Goal: Task Accomplishment & Management: Complete application form

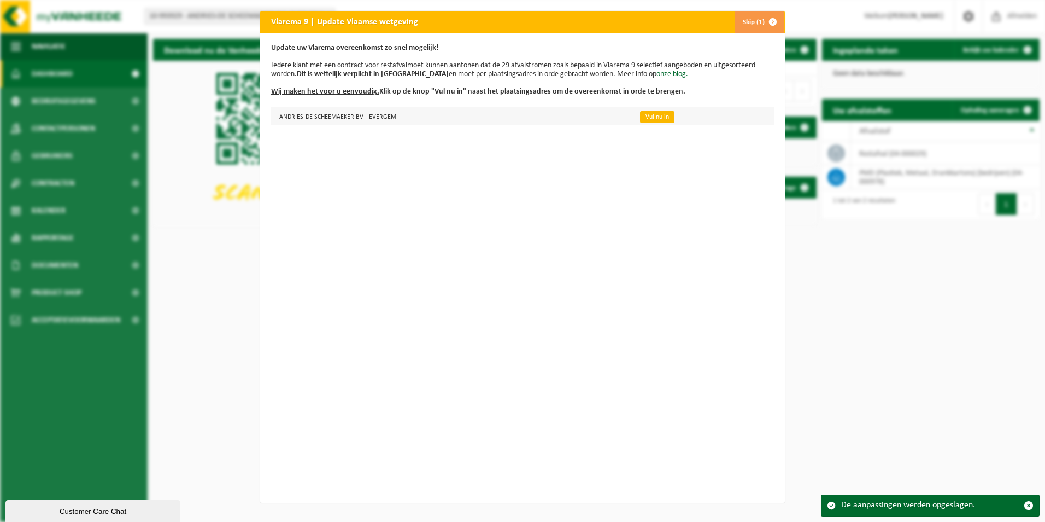
click at [645, 118] on link "Vul nu in" at bounding box center [657, 117] width 34 height 12
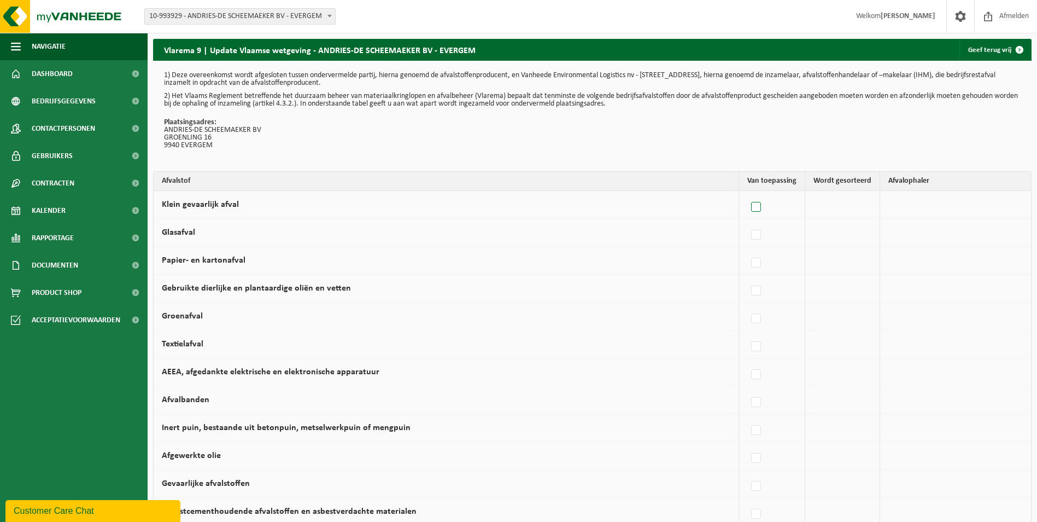
click at [763, 208] on label at bounding box center [756, 207] width 15 height 16
click at [747, 194] on input "Klein gevaarlijk afval" at bounding box center [747, 193] width 1 height 1
checkbox input "true"
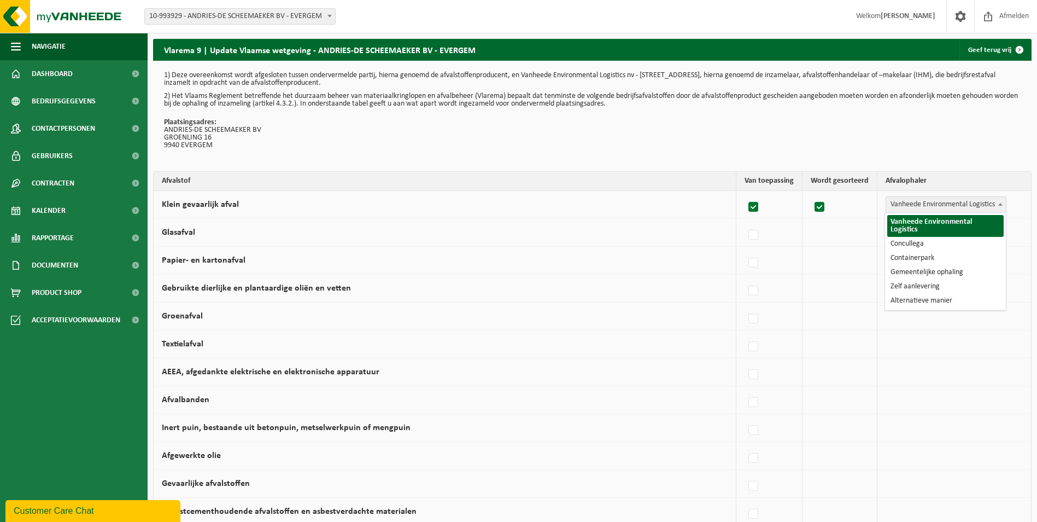
click at [1001, 207] on span at bounding box center [1000, 204] width 11 height 14
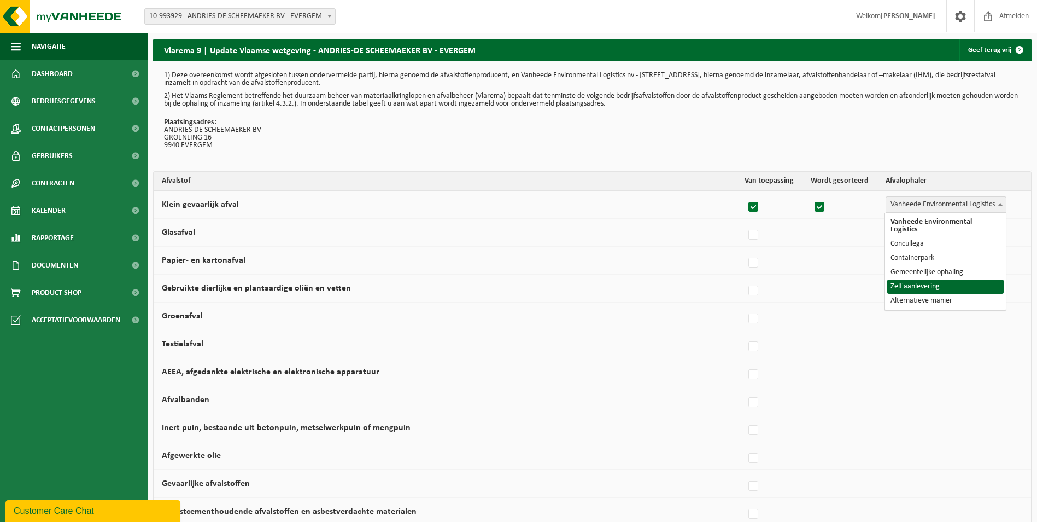
select select "Zelf aanlevering"
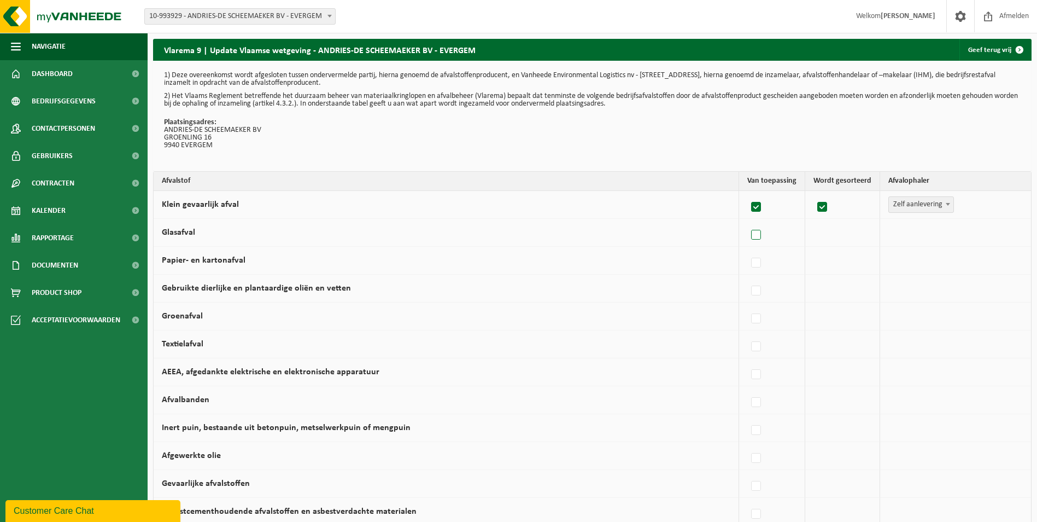
click at [762, 237] on label at bounding box center [756, 235] width 15 height 16
click at [747, 221] on input "Glasafval" at bounding box center [747, 221] width 1 height 1
checkbox input "true"
click at [1004, 236] on span at bounding box center [1000, 232] width 11 height 14
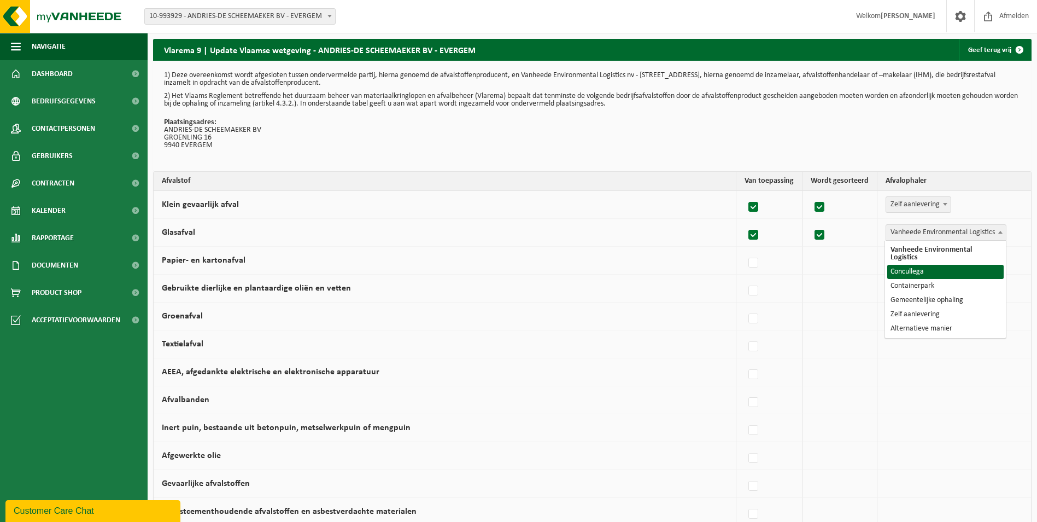
select select "Concullega"
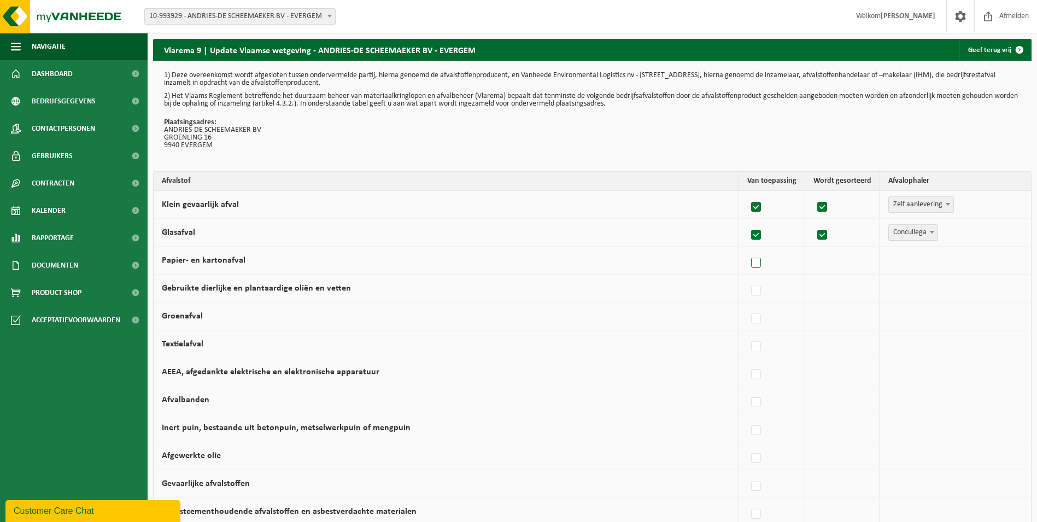
click at [755, 262] on label at bounding box center [756, 263] width 15 height 16
click at [747, 249] on input "Papier- en kartonafval" at bounding box center [747, 249] width 1 height 1
checkbox input "true"
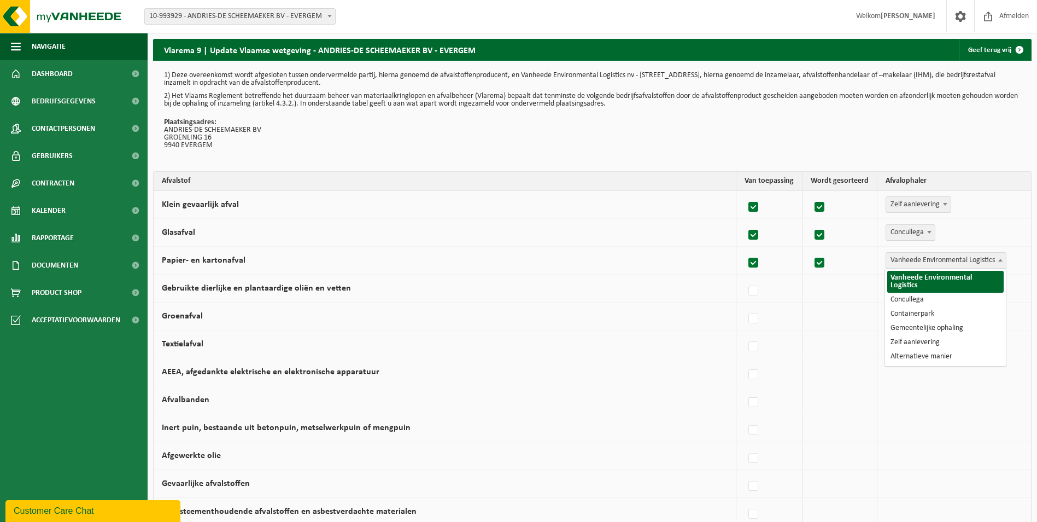
click at [998, 263] on span at bounding box center [1000, 260] width 11 height 14
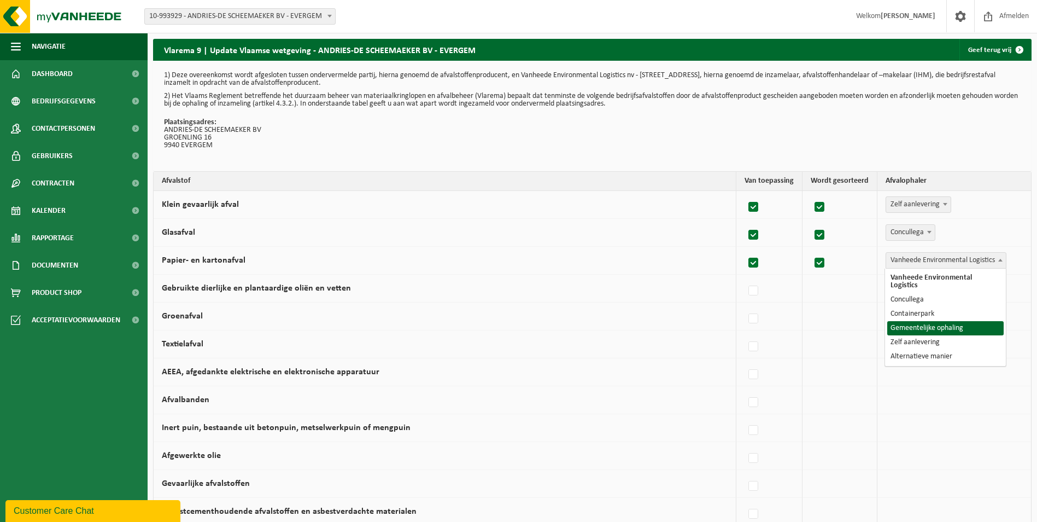
select select "Gemeentelijke ophaling"
click at [939, 261] on span "Gemeentelijke ophaling" at bounding box center [933, 260] width 88 height 15
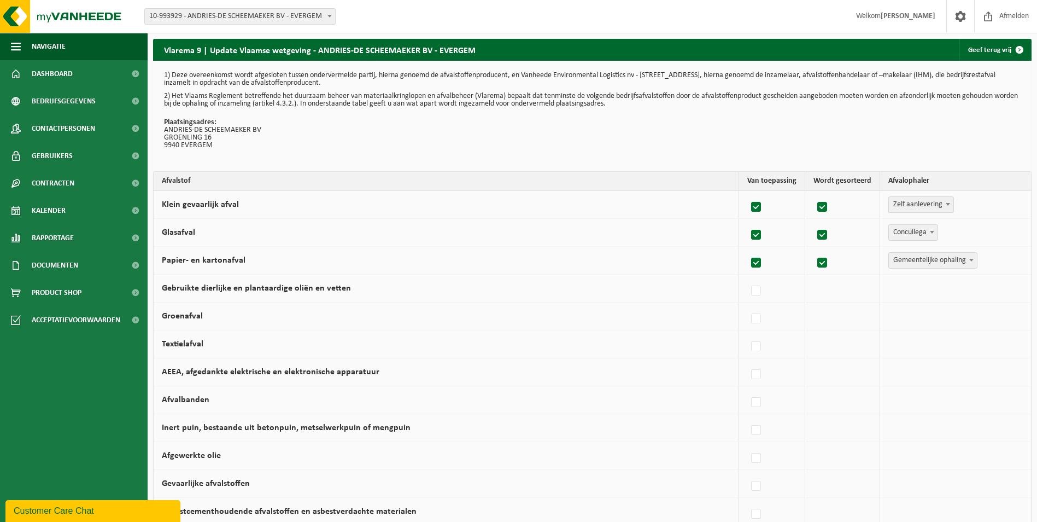
click at [1010, 262] on div "Vanheede Environmental Logistics Concullega Containerpark Gemeentelijke ophalin…" at bounding box center [952, 260] width 129 height 16
click at [758, 378] on label at bounding box center [756, 374] width 15 height 16
click at [747, 361] on input "AEEA, afgedankte elektrische en elektronische apparatuur" at bounding box center [747, 360] width 1 height 1
checkbox input "true"
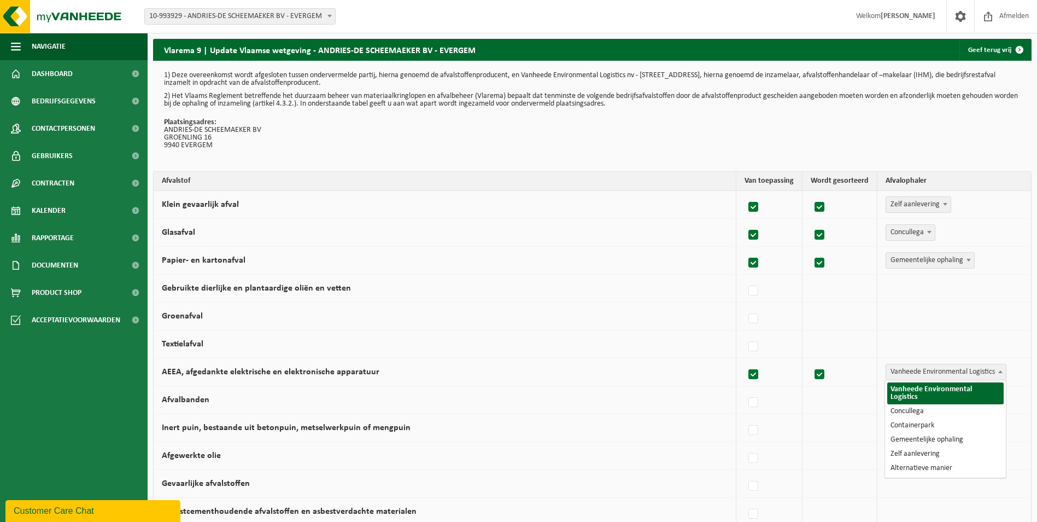
click at [1000, 372] on b at bounding box center [1000, 371] width 4 height 3
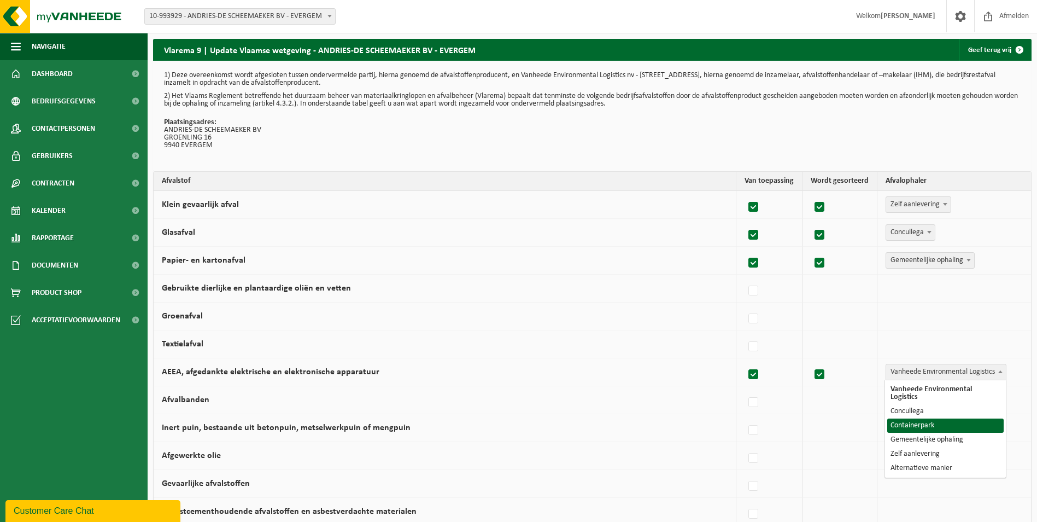
select select "Containerpark"
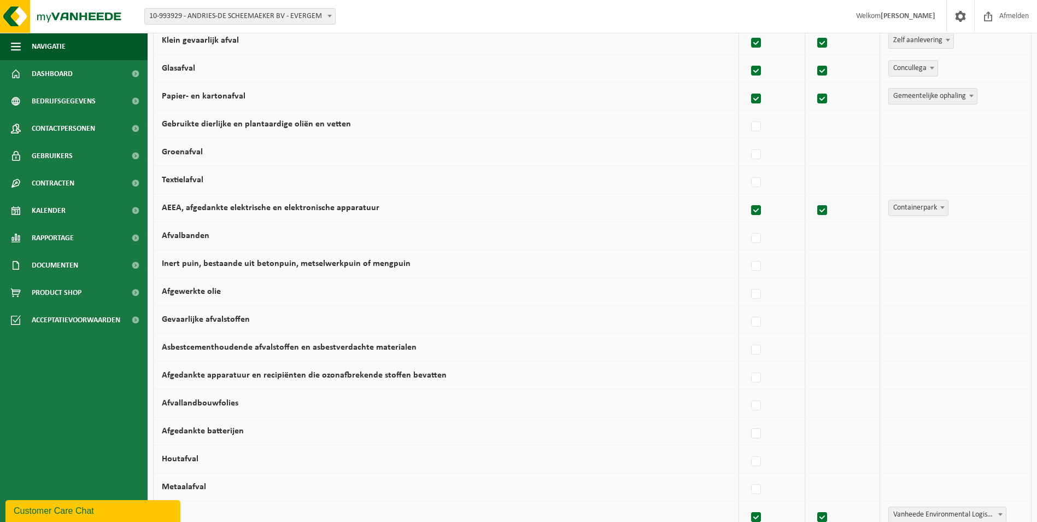
scroll to position [219, 0]
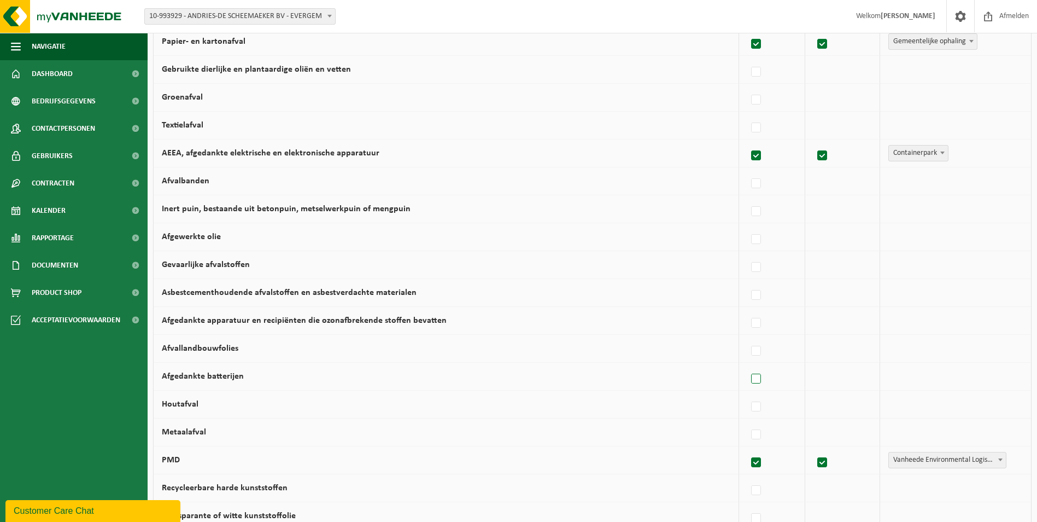
click at [756, 381] on label at bounding box center [756, 379] width 15 height 16
click at [747, 365] on input "Afgedankte batterijen" at bounding box center [747, 365] width 1 height 1
checkbox input "true"
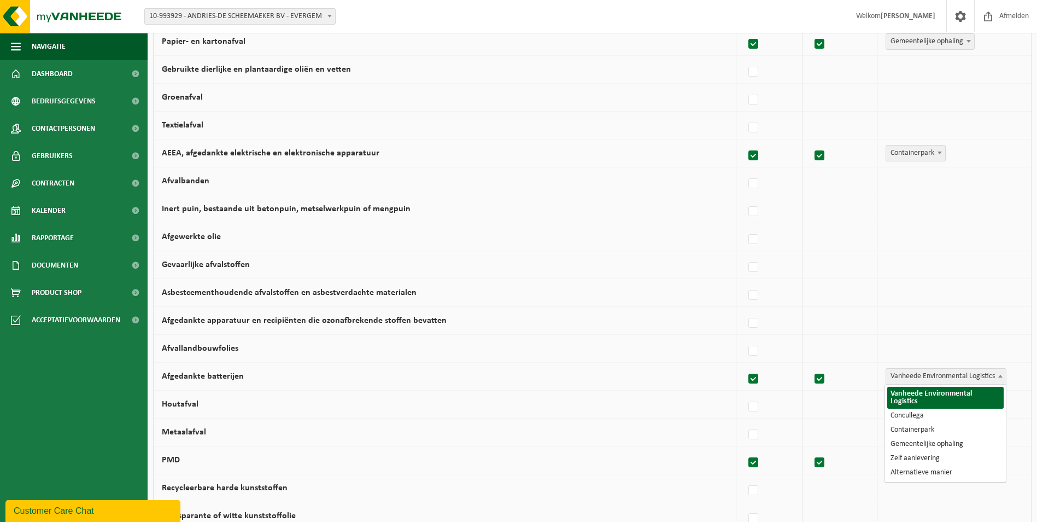
click at [1003, 377] on span at bounding box center [1000, 375] width 11 height 14
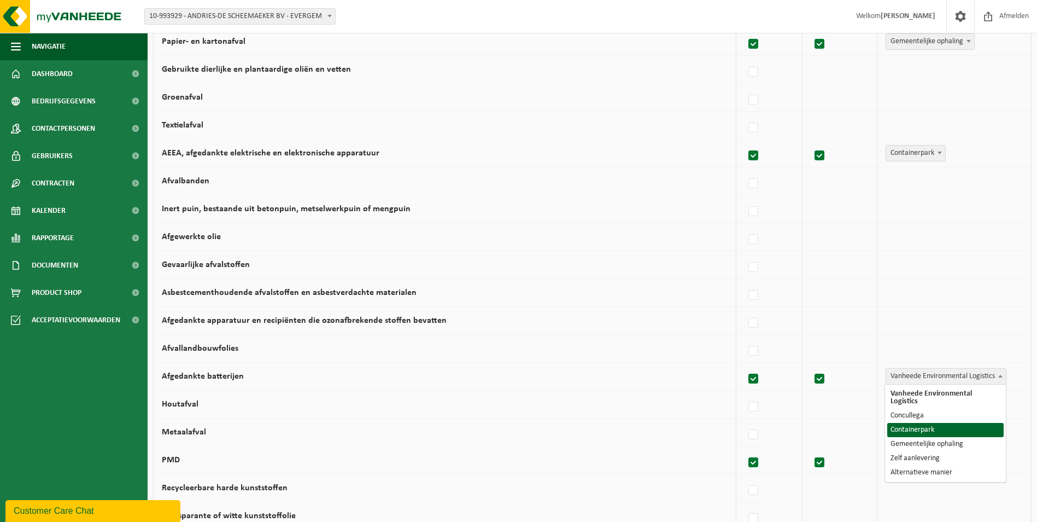
select select "Containerpark"
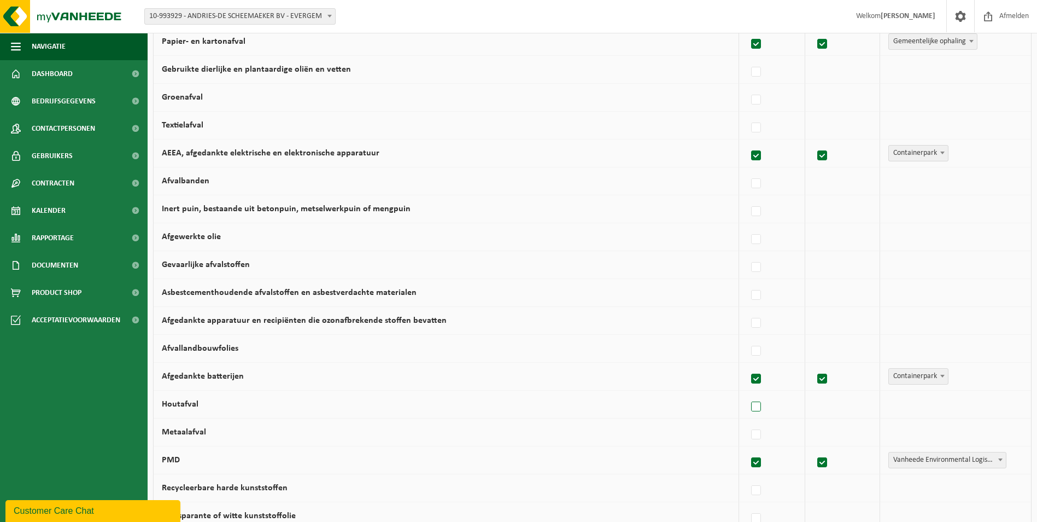
click at [759, 410] on label at bounding box center [756, 407] width 15 height 16
click at [747, 393] on input "Houtafval" at bounding box center [747, 393] width 1 height 1
checkbox input "true"
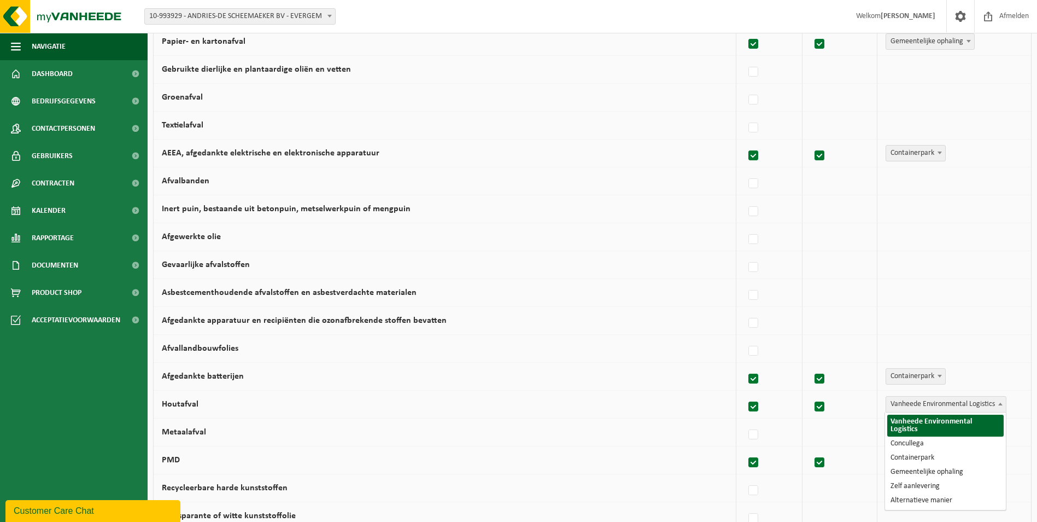
click at [968, 403] on span "Vanheede Environmental Logistics" at bounding box center [946, 403] width 120 height 15
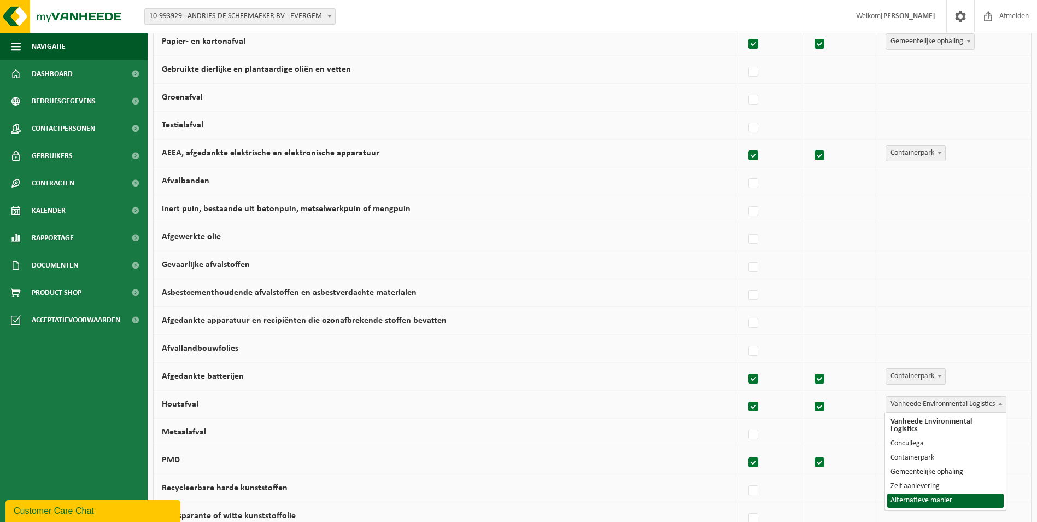
select select "Alternatieve manier"
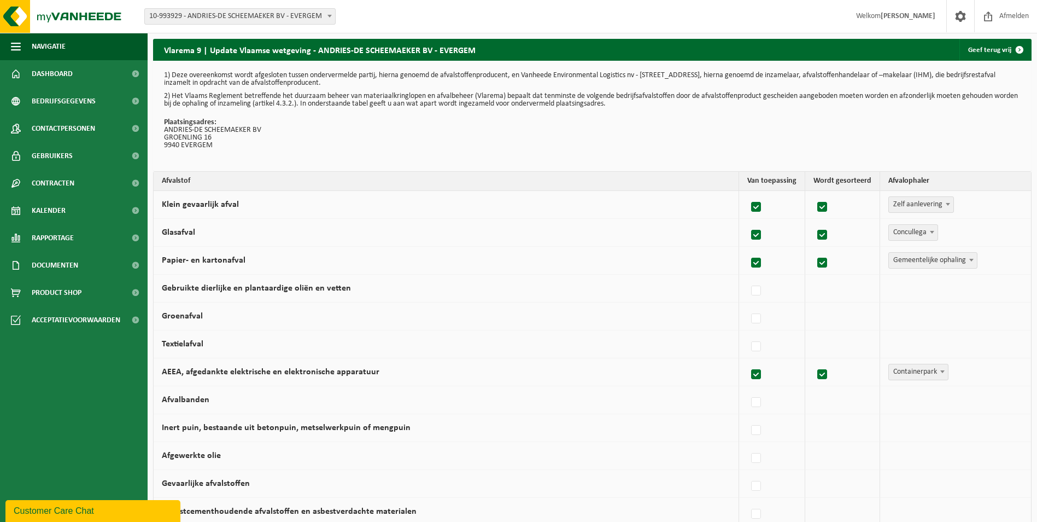
scroll to position [273, 0]
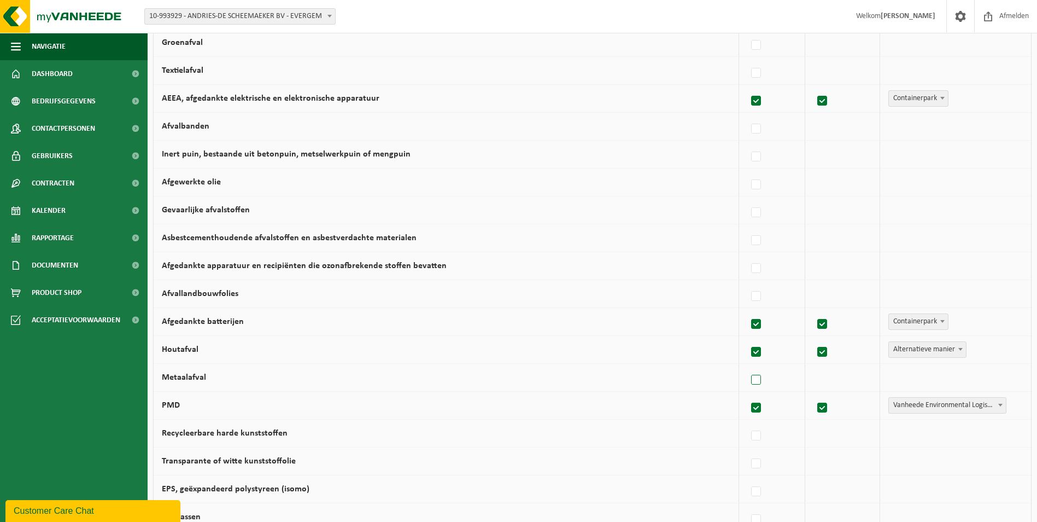
drag, startPoint x: 761, startPoint y: 376, endPoint x: 776, endPoint y: 376, distance: 14.8
click at [762, 377] on label at bounding box center [756, 380] width 15 height 16
click at [747, 366] on input "Metaalafval" at bounding box center [747, 366] width 1 height 1
checkbox input "true"
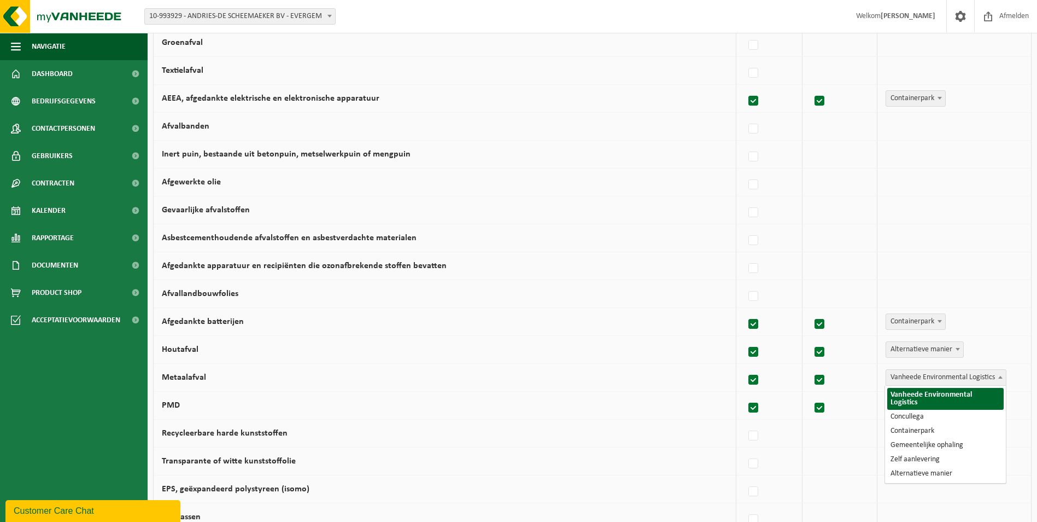
click at [998, 380] on span at bounding box center [1000, 377] width 11 height 14
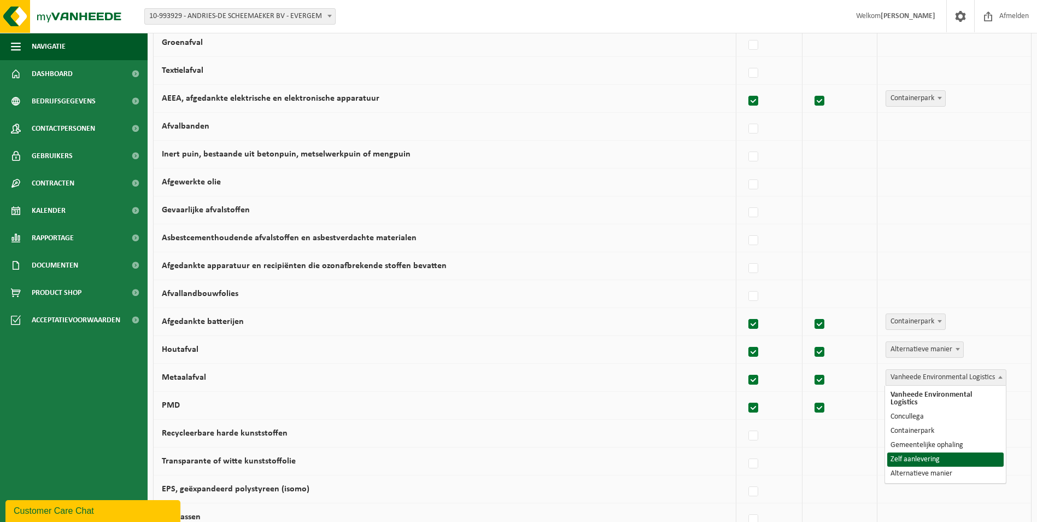
select select "Zelf aanlevering"
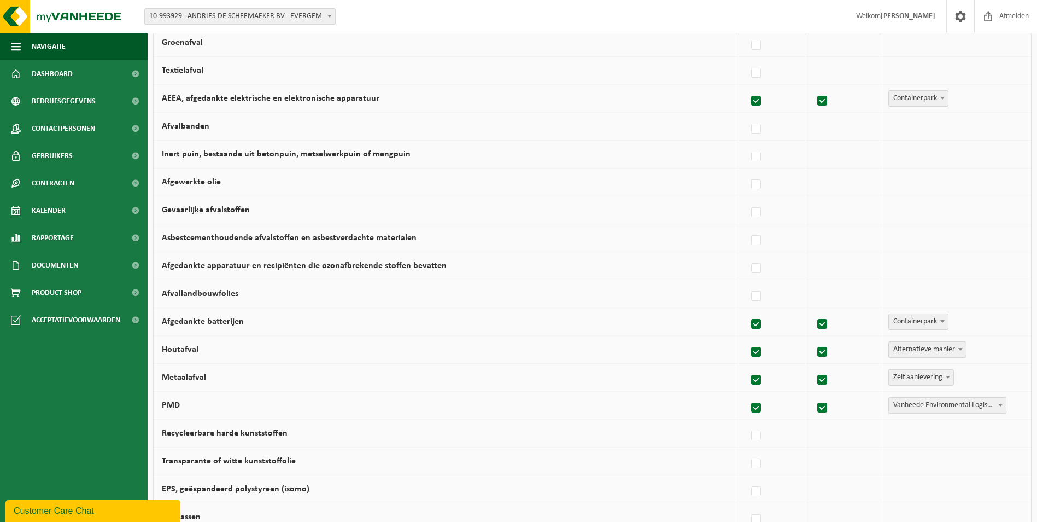
drag, startPoint x: 755, startPoint y: 437, endPoint x: 766, endPoint y: 441, distance: 11.1
click at [762, 440] on label at bounding box center [756, 435] width 15 height 16
click at [747, 422] on input "Recycleerbare harde kunststoffen" at bounding box center [747, 421] width 1 height 1
checkbox input "true"
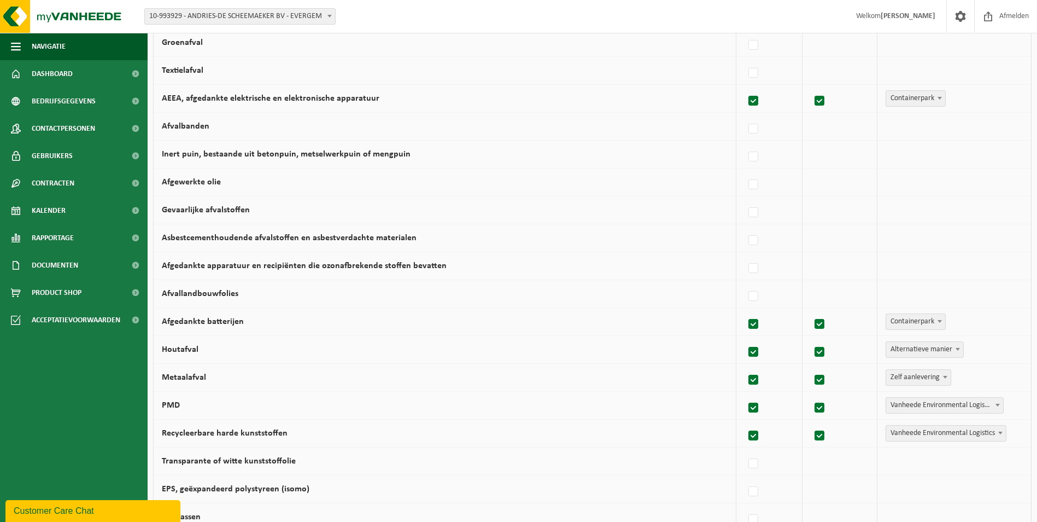
click at [985, 436] on span "Vanheede Environmental Logistics" at bounding box center [946, 432] width 120 height 15
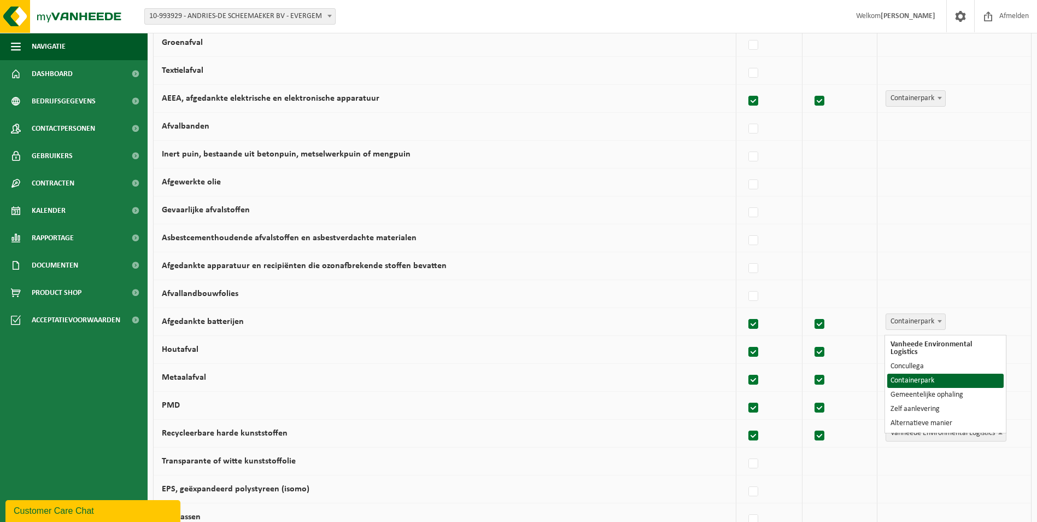
select select "Containerpark"
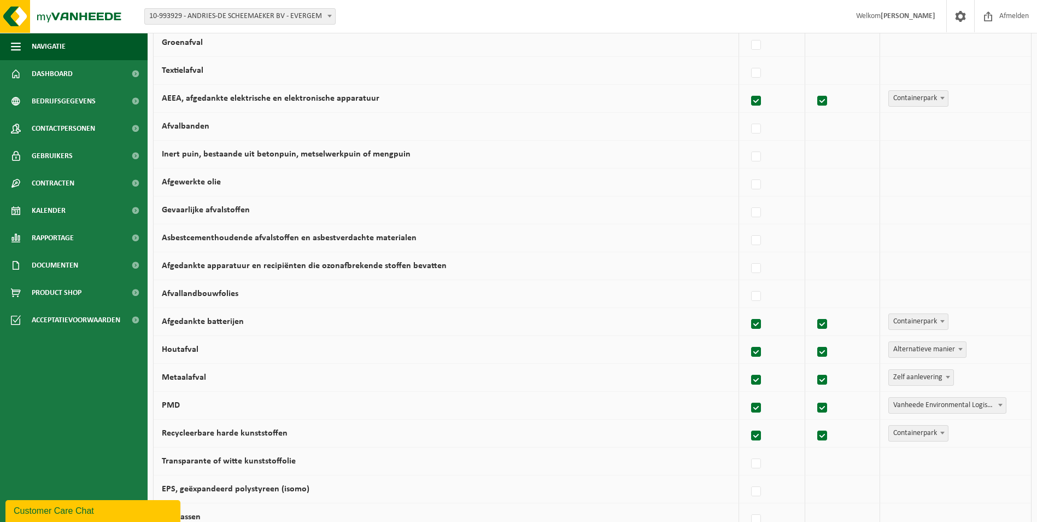
scroll to position [328, 0]
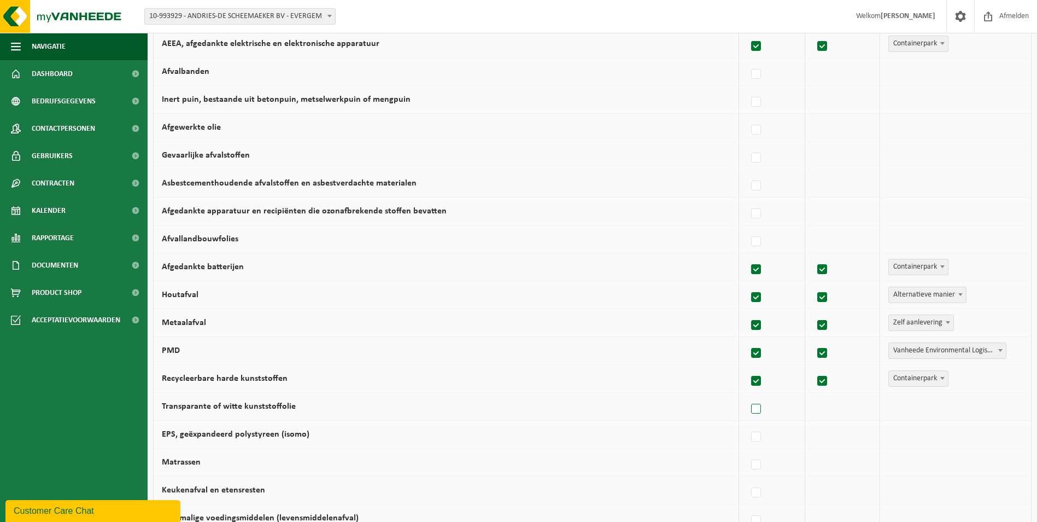
click at [764, 409] on label at bounding box center [756, 409] width 15 height 16
click at [747, 395] on input "Transparante of witte kunststoffolie" at bounding box center [747, 395] width 1 height 1
checkbox input "true"
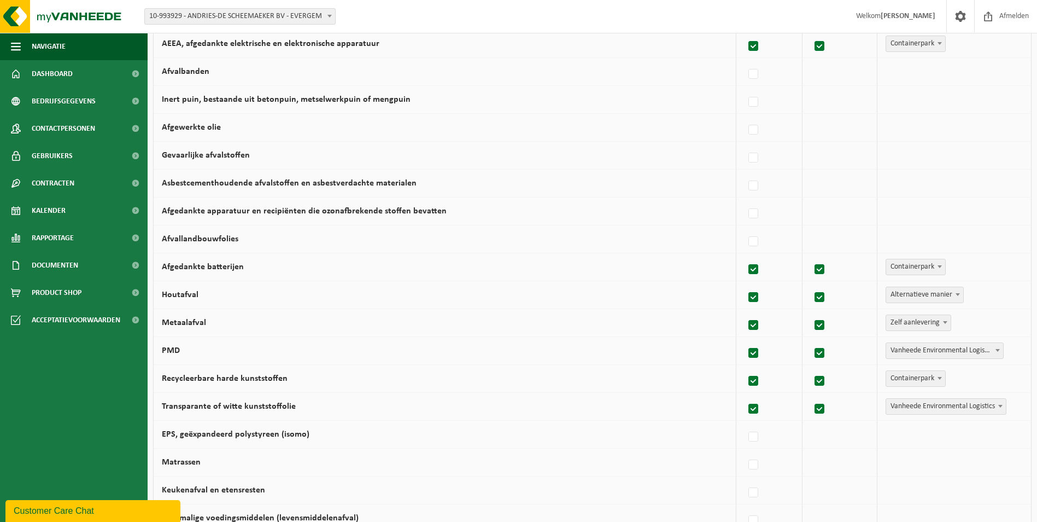
click at [994, 409] on span "Vanheede Environmental Logistics" at bounding box center [946, 406] width 120 height 15
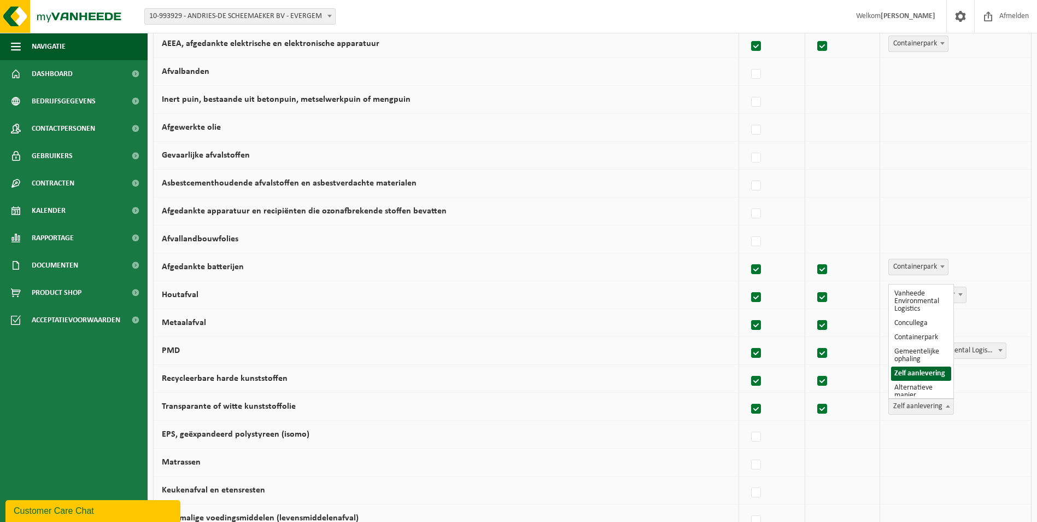
click at [946, 408] on span at bounding box center [947, 406] width 11 height 14
select select "Containerpark"
drag, startPoint x: 762, startPoint y: 432, endPoint x: 806, endPoint y: 440, distance: 45.5
click at [762, 432] on label at bounding box center [756, 437] width 15 height 16
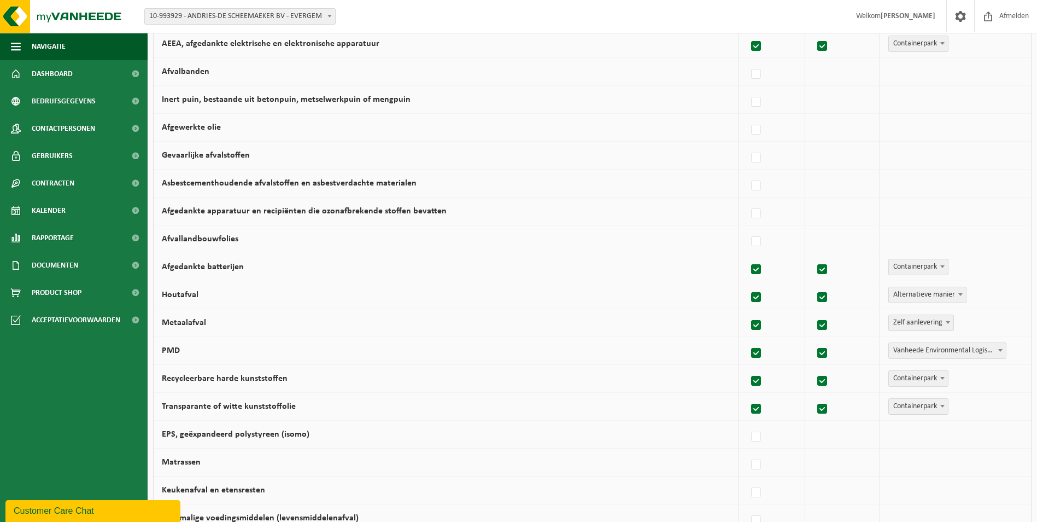
click at [747, 423] on input "EPS, geëxpandeerd polystyreen (isomo)" at bounding box center [747, 423] width 1 height 1
checkbox input "true"
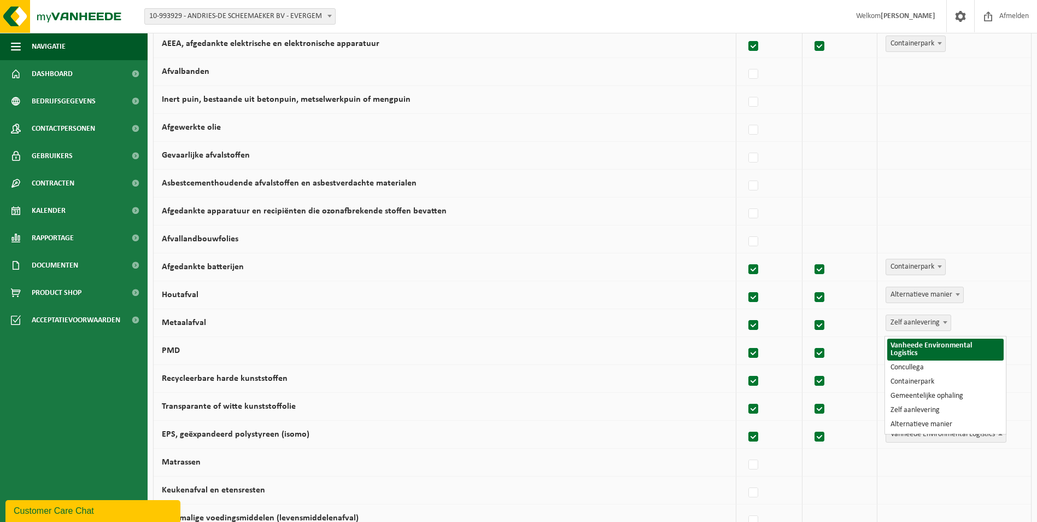
click at [930, 434] on span "Vanheede Environmental Logistics" at bounding box center [946, 433] width 120 height 15
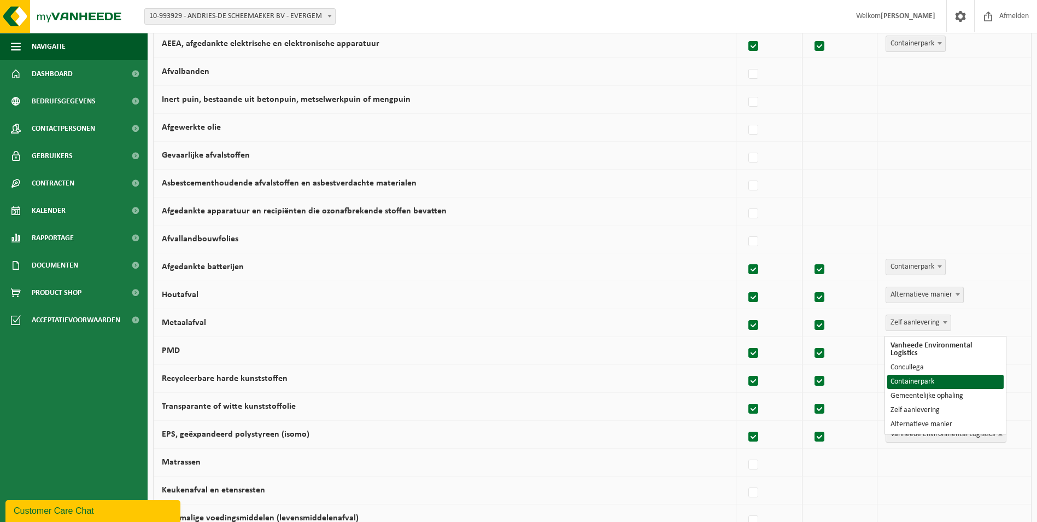
select select "Containerpark"
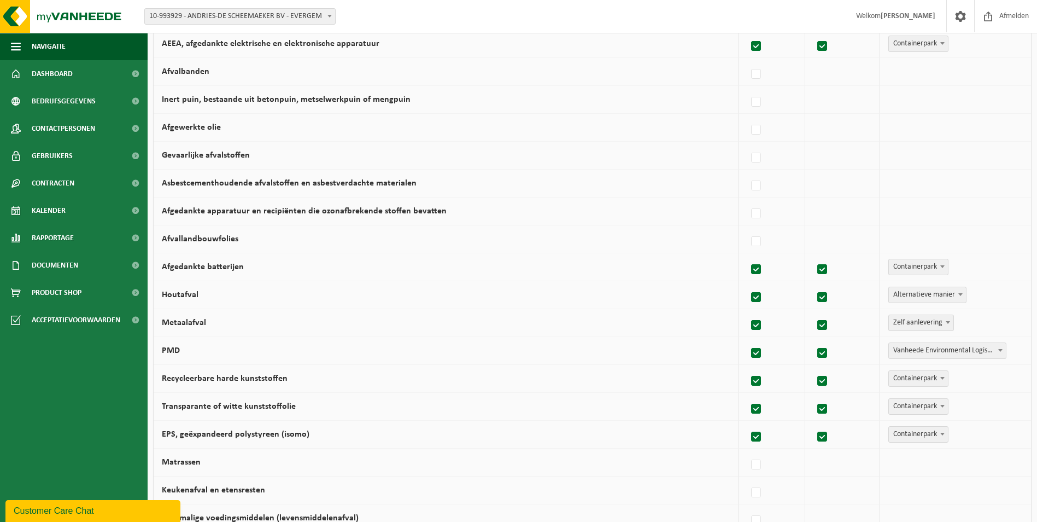
scroll to position [437, 0]
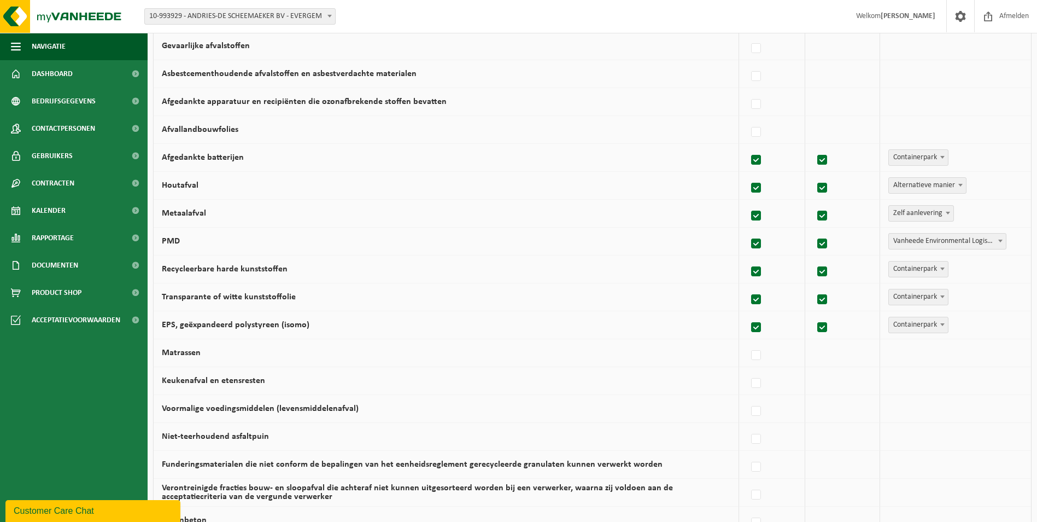
drag, startPoint x: 761, startPoint y: 384, endPoint x: 774, endPoint y: 388, distance: 13.7
click at [760, 385] on label at bounding box center [756, 383] width 15 height 16
click at [747, 370] on input "Keukenafval en etensresten" at bounding box center [747, 369] width 1 height 1
checkbox input "true"
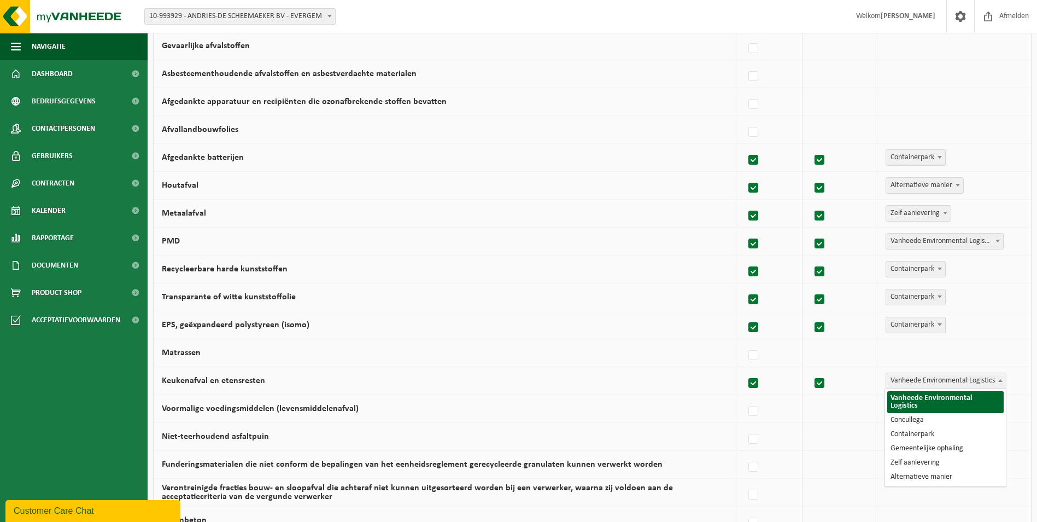
click at [920, 382] on span "Vanheede Environmental Logistics" at bounding box center [946, 380] width 120 height 15
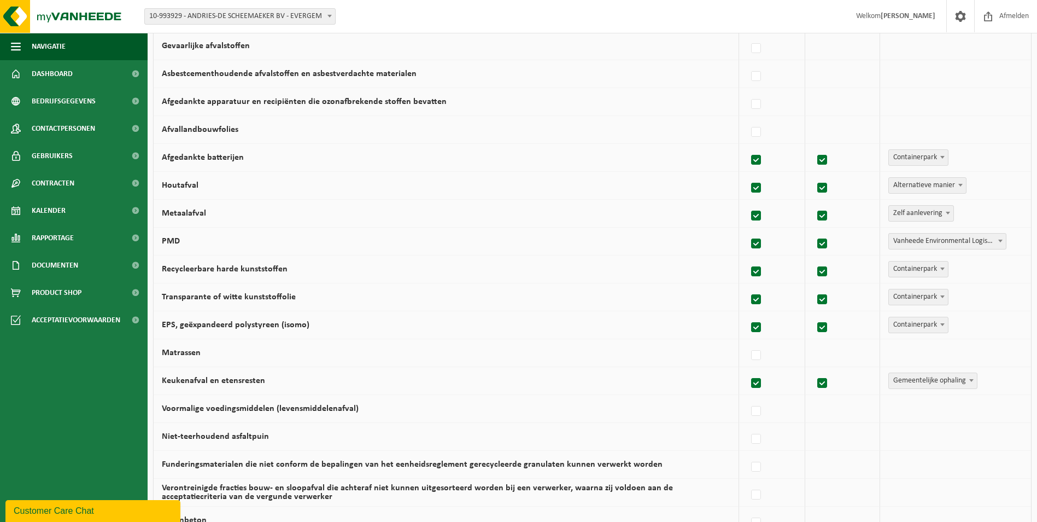
scroll to position [492, 0]
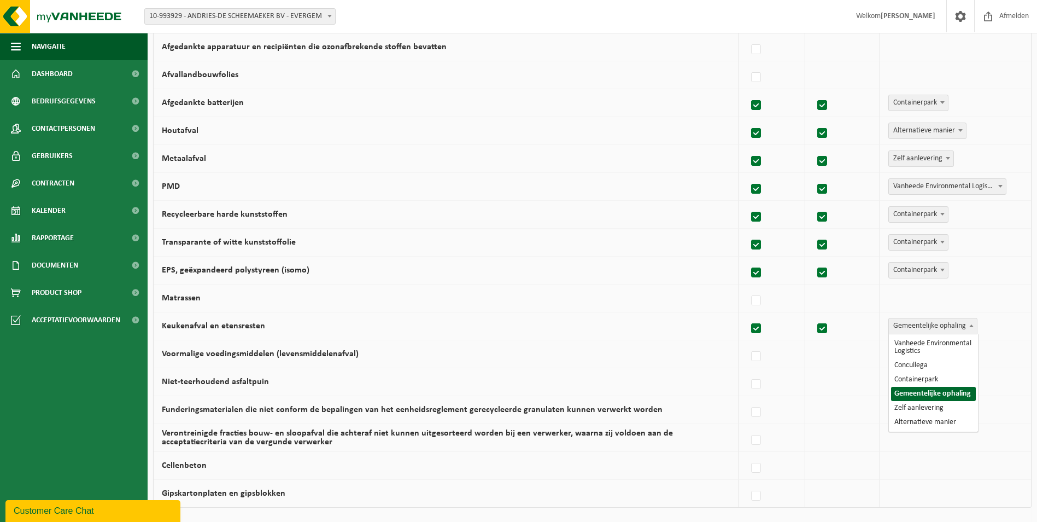
click at [967, 327] on span at bounding box center [971, 325] width 11 height 14
select select "Alternatieve manier"
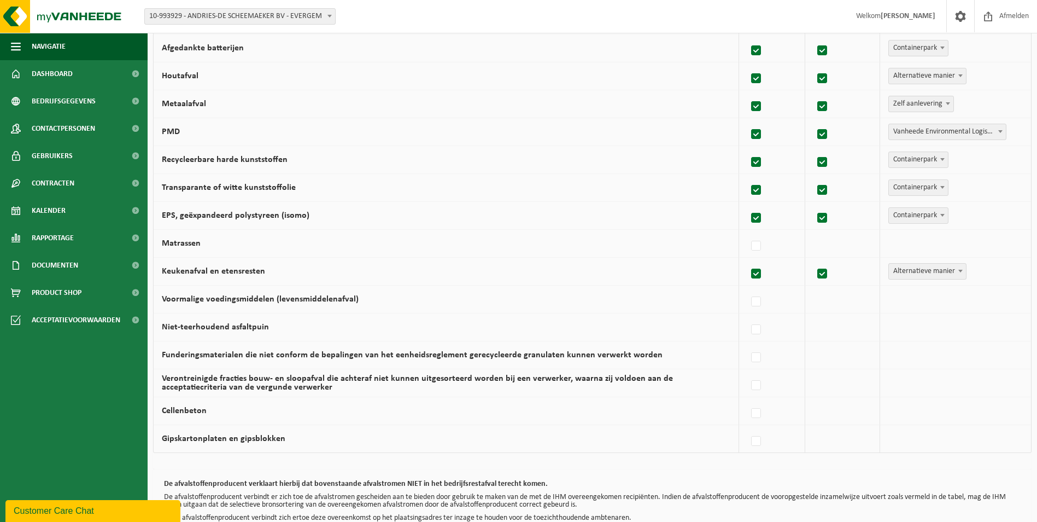
scroll to position [601, 0]
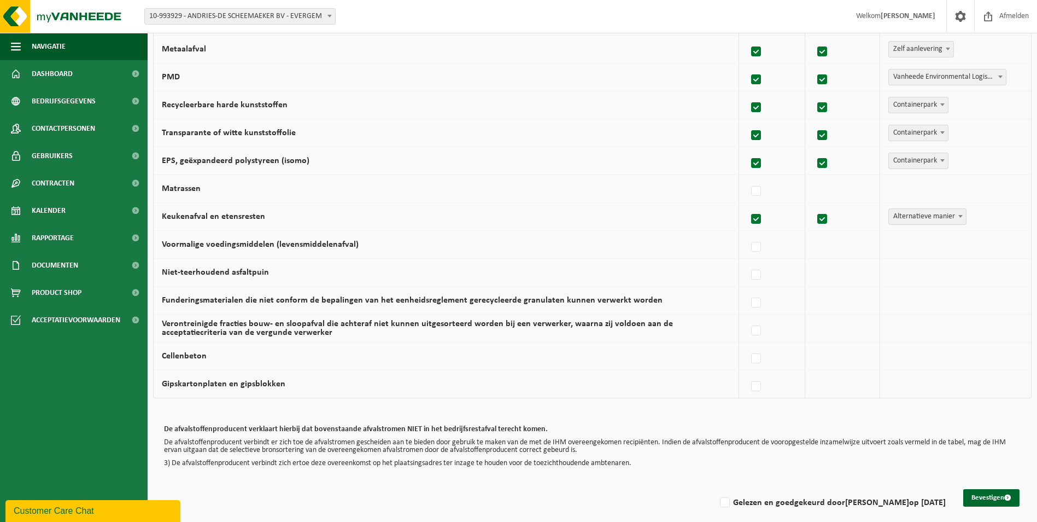
click at [759, 217] on label at bounding box center [756, 219] width 15 height 16
click at [747, 206] on input "Keukenafval en etensresten" at bounding box center [747, 205] width 1 height 1
checkbox input "false"
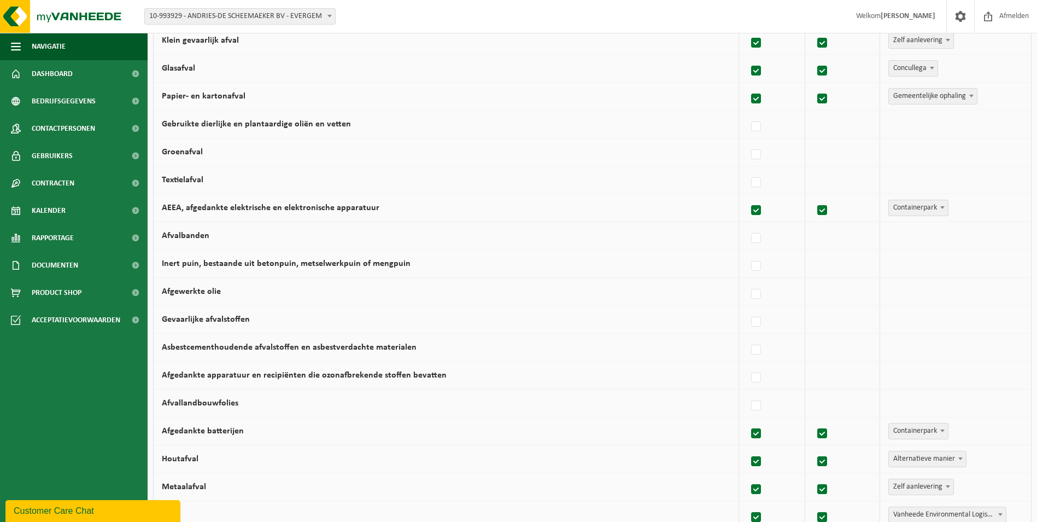
scroll to position [55, 0]
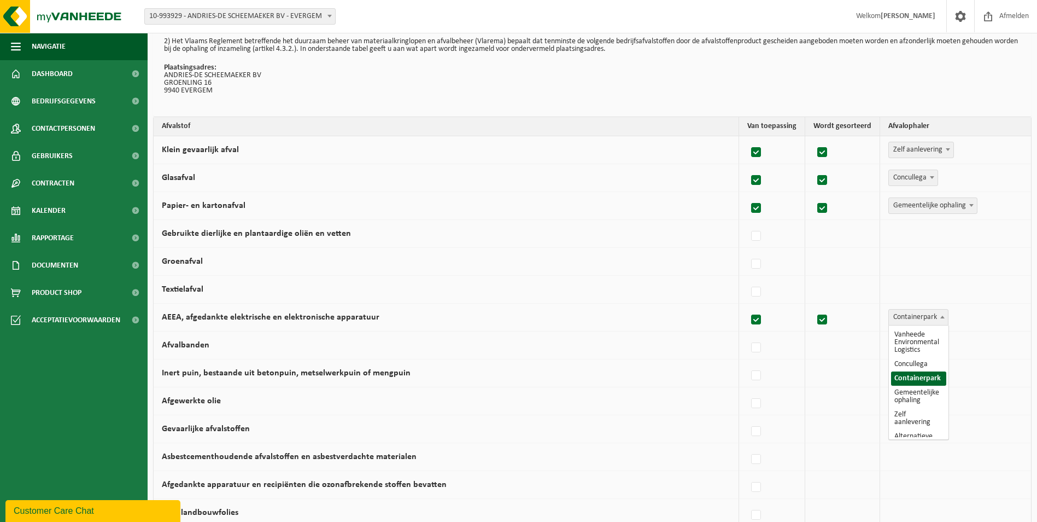
click at [936, 319] on span "Containerpark" at bounding box center [918, 316] width 59 height 15
click at [963, 316] on span at bounding box center [960, 316] width 11 height 14
select select "Containerpark"
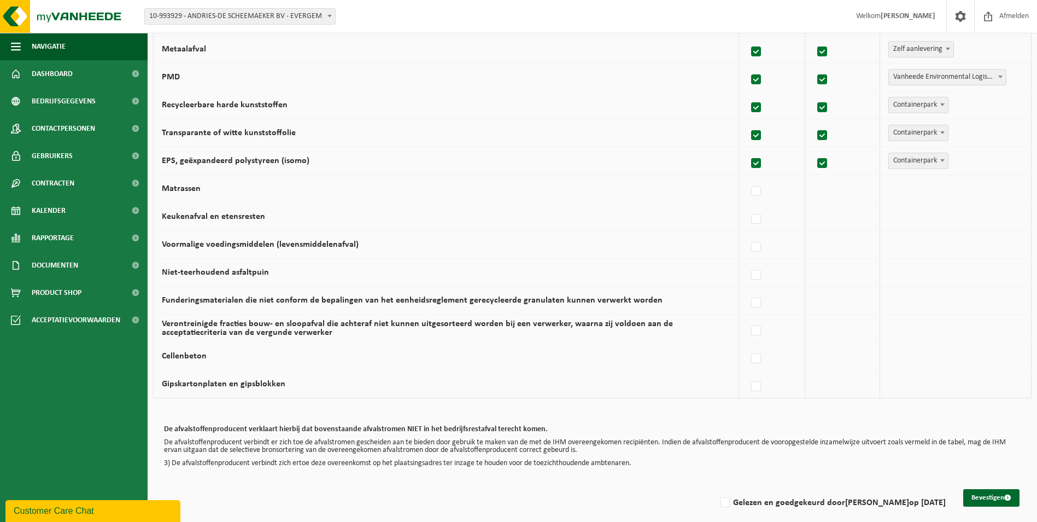
scroll to position [612, 0]
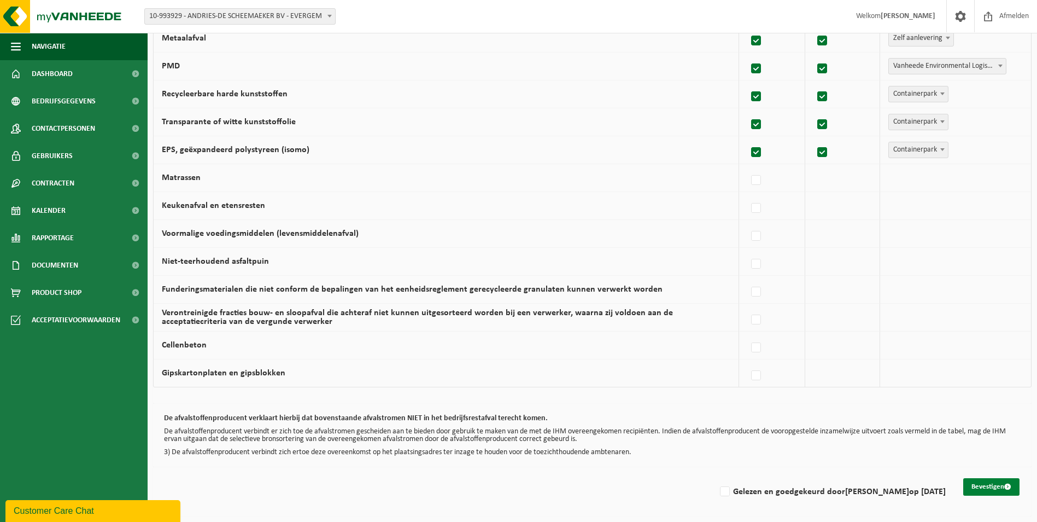
click at [998, 483] on button "Bevestigen" at bounding box center [991, 486] width 56 height 17
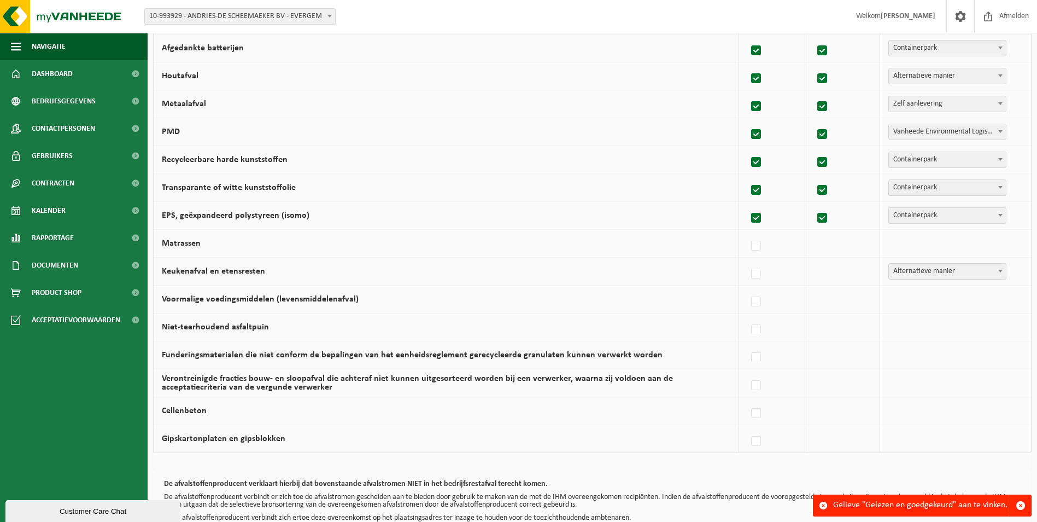
scroll to position [612, 0]
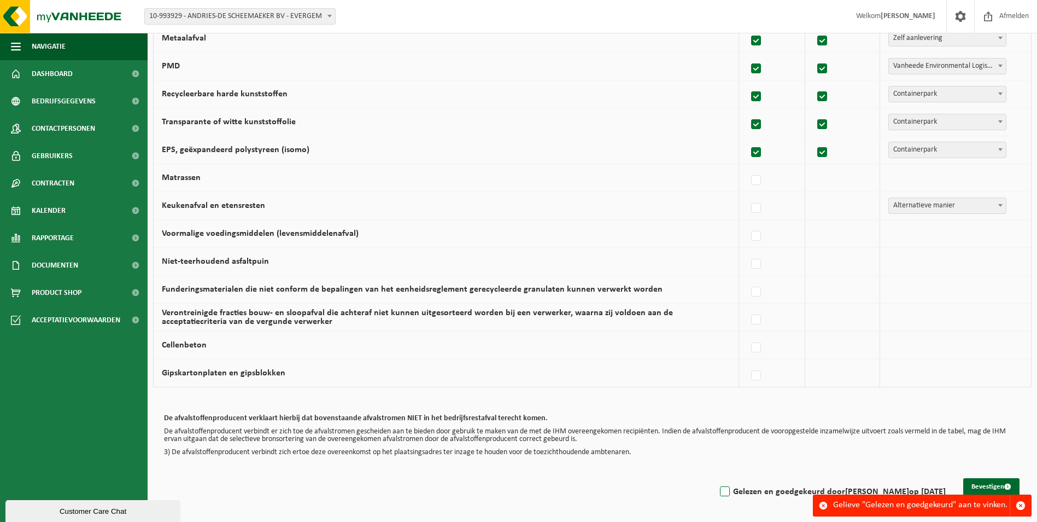
drag, startPoint x: 723, startPoint y: 490, endPoint x: 795, endPoint y: 484, distance: 71.8
click at [725, 490] on label "Gelezen en goedgekeurd door LINDA ANDRIES op 23/09/25" at bounding box center [832, 491] width 228 height 16
click at [716, 478] on input "Gelezen en goedgekeurd door LINDA ANDRIES op 23/09/25" at bounding box center [716, 477] width 1 height 1
checkbox input "true"
click at [965, 489] on button "Bevestigen" at bounding box center [991, 486] width 56 height 17
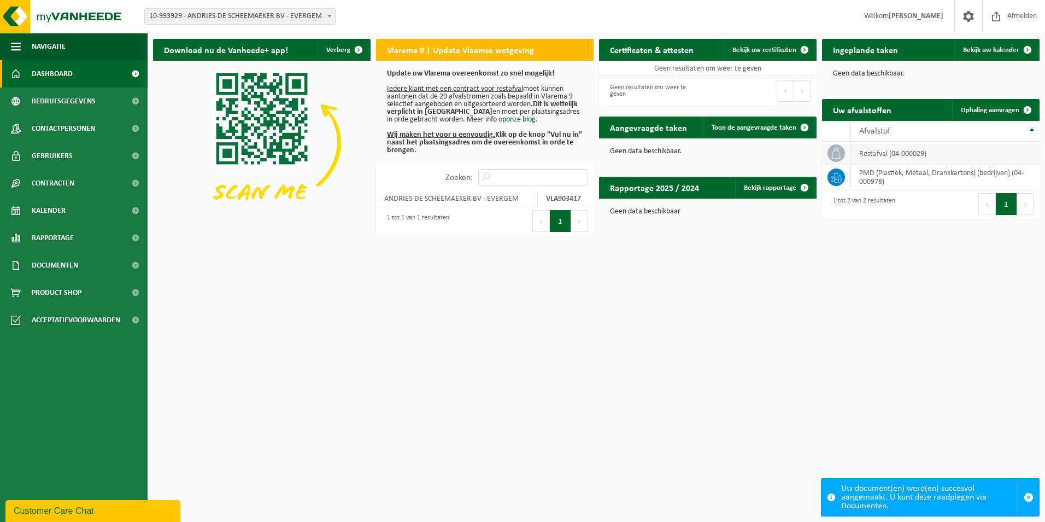
click at [952, 155] on td "restafval (04-000029)" at bounding box center [945, 154] width 189 height 24
click at [1000, 51] on span "Bekijk uw kalender" at bounding box center [991, 49] width 56 height 7
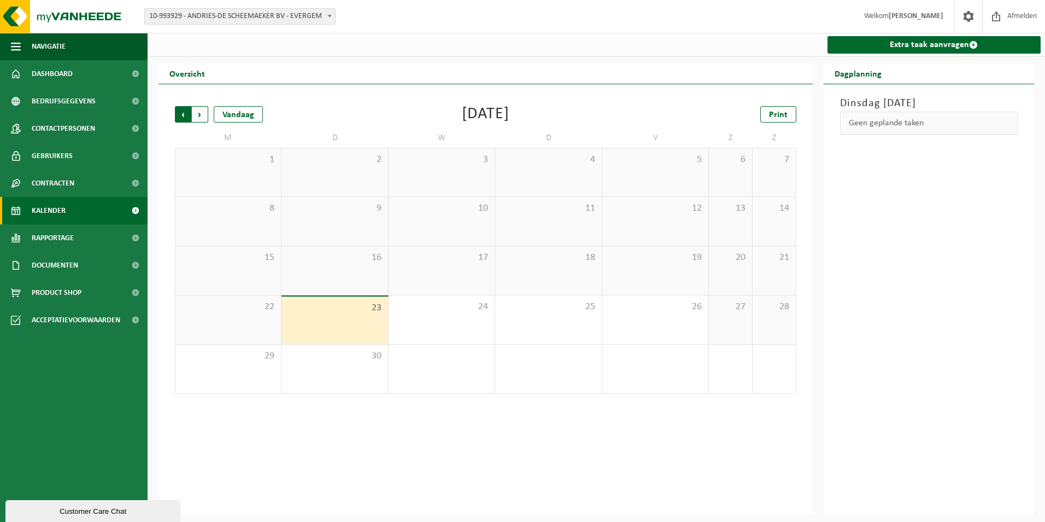
click at [199, 114] on span "Volgende" at bounding box center [200, 114] width 16 height 16
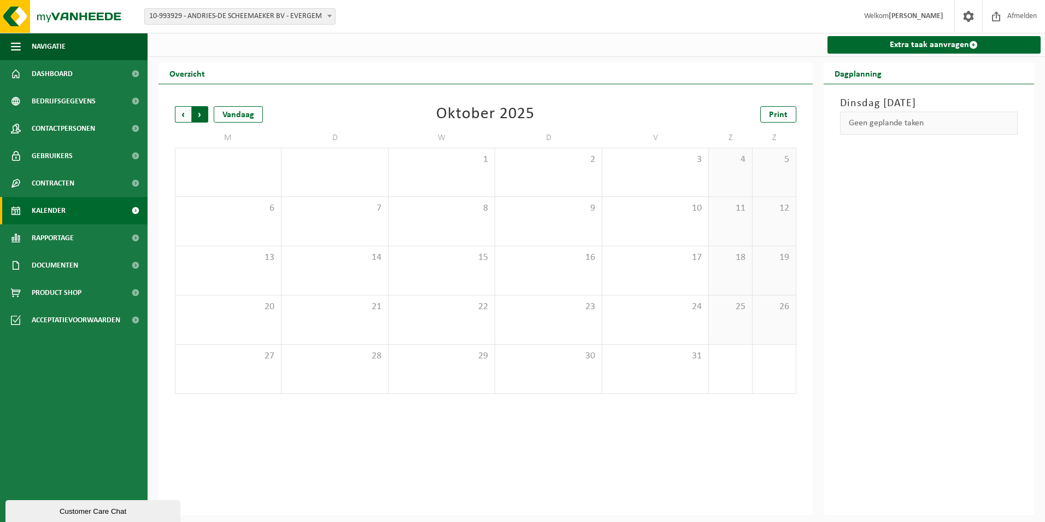
click at [184, 118] on span "Vorige" at bounding box center [183, 114] width 16 height 16
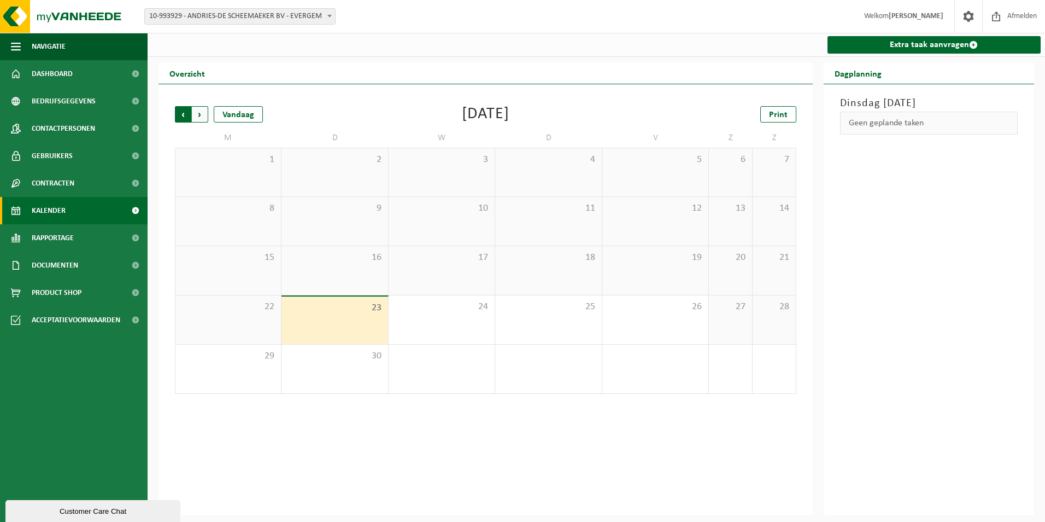
click at [201, 115] on span "Volgende" at bounding box center [200, 114] width 16 height 16
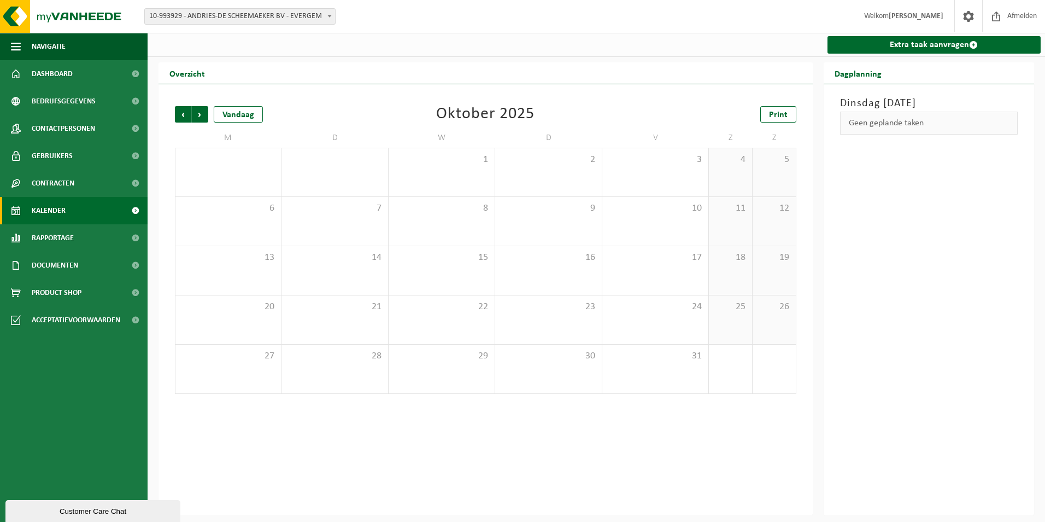
click at [201, 115] on span "Volgende" at bounding box center [200, 114] width 16 height 16
click at [183, 121] on span "Vorige" at bounding box center [183, 114] width 16 height 16
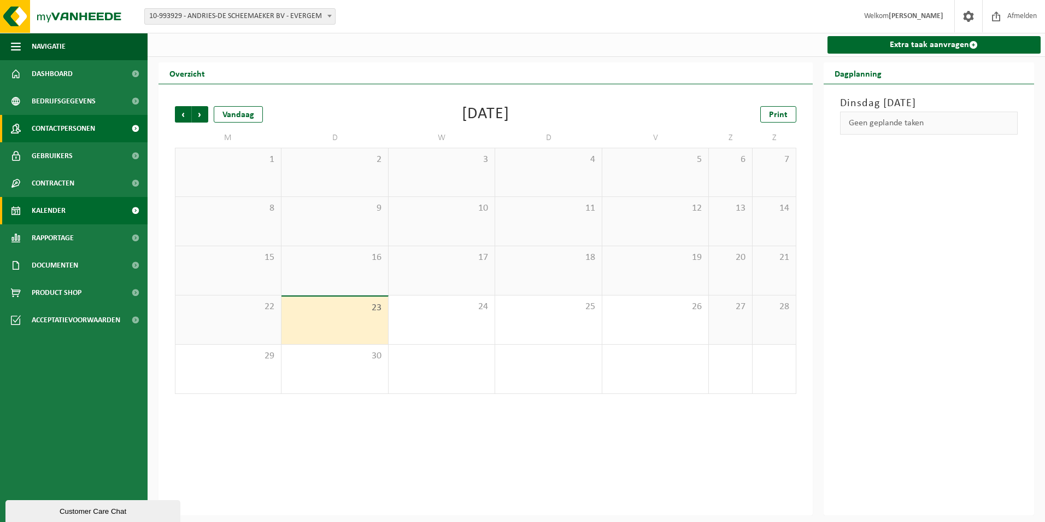
click at [91, 126] on span "Contactpersonen" at bounding box center [63, 128] width 63 height 27
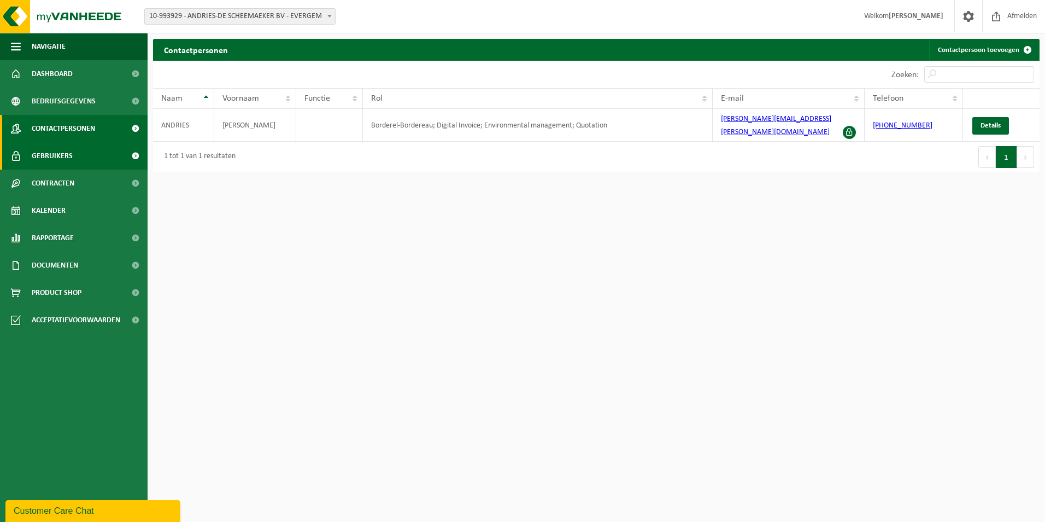
click at [61, 161] on span "Gebruikers" at bounding box center [52, 155] width 41 height 27
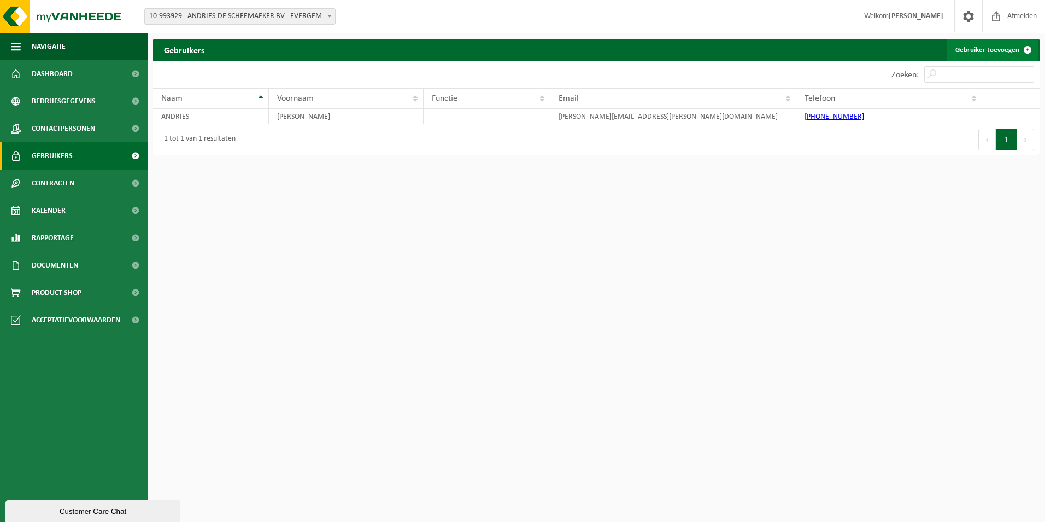
click at [974, 46] on link "Gebruiker toevoegen" at bounding box center [993, 50] width 92 height 22
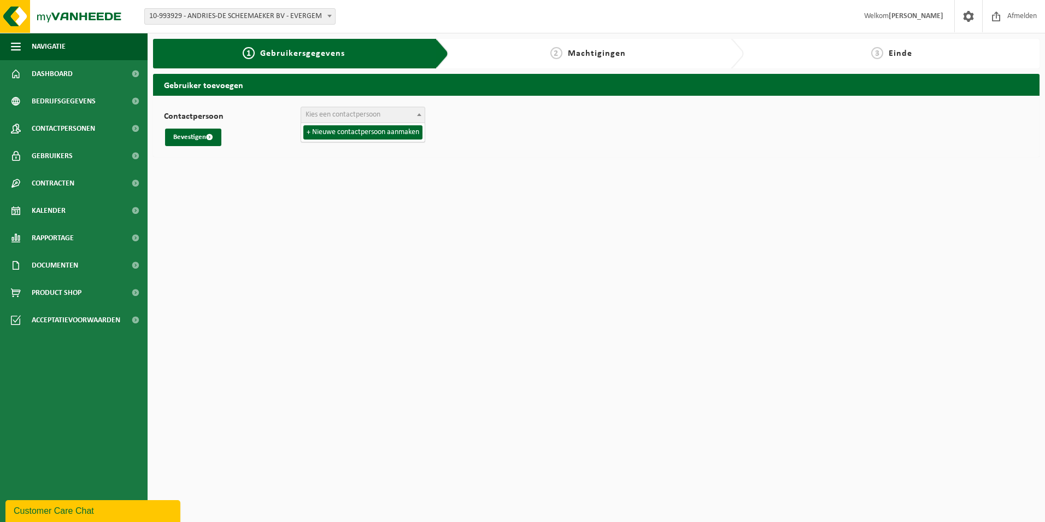
click at [354, 119] on span "Kies een contactpersoon" at bounding box center [363, 114] width 124 height 15
select select "0"
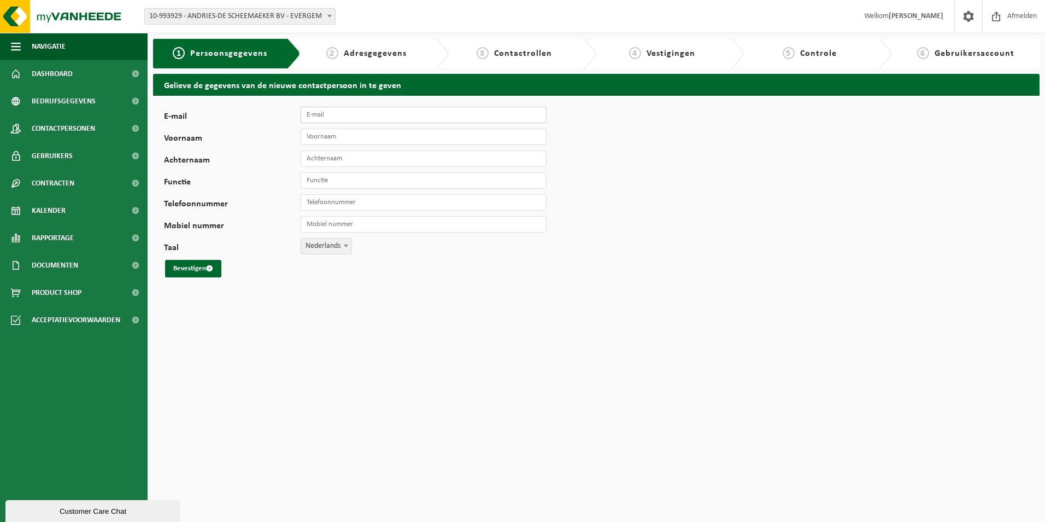
click at [360, 116] on input "E-mail" at bounding box center [424, 115] width 246 height 16
type input "[PERSON_NAME][EMAIL_ADDRESS][DOMAIN_NAME]"
type input "Wendy"
type input "Verpaele"
type input "l"
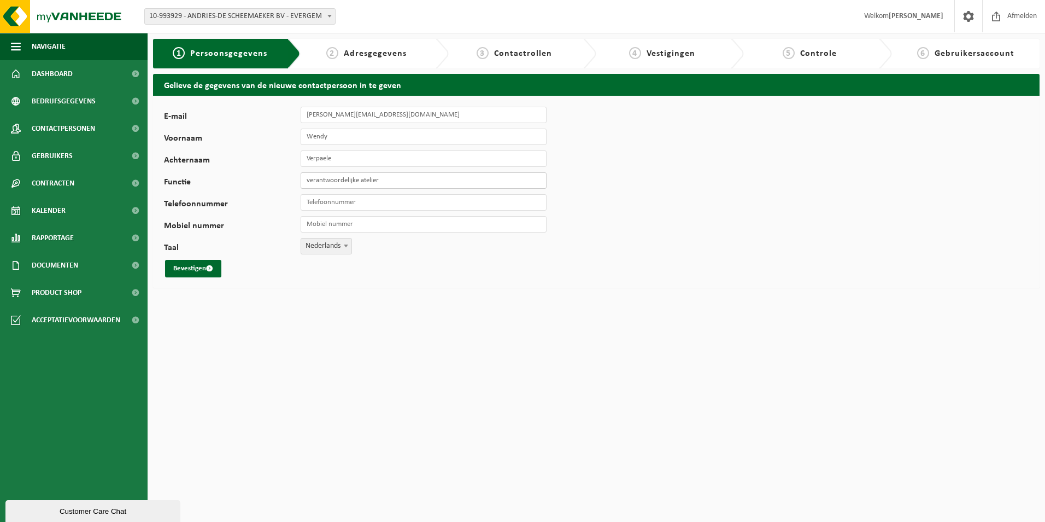
drag, startPoint x: 312, startPoint y: 180, endPoint x: 411, endPoint y: 184, distance: 99.5
click at [411, 184] on input "verantwoordelijke atelier" at bounding box center [424, 180] width 246 height 16
type input "verantwoordelijke atelier"
click at [354, 208] on input "Telefoonnummer" at bounding box center [424, 202] width 246 height 16
type input "[PHONE_NUMBER]"
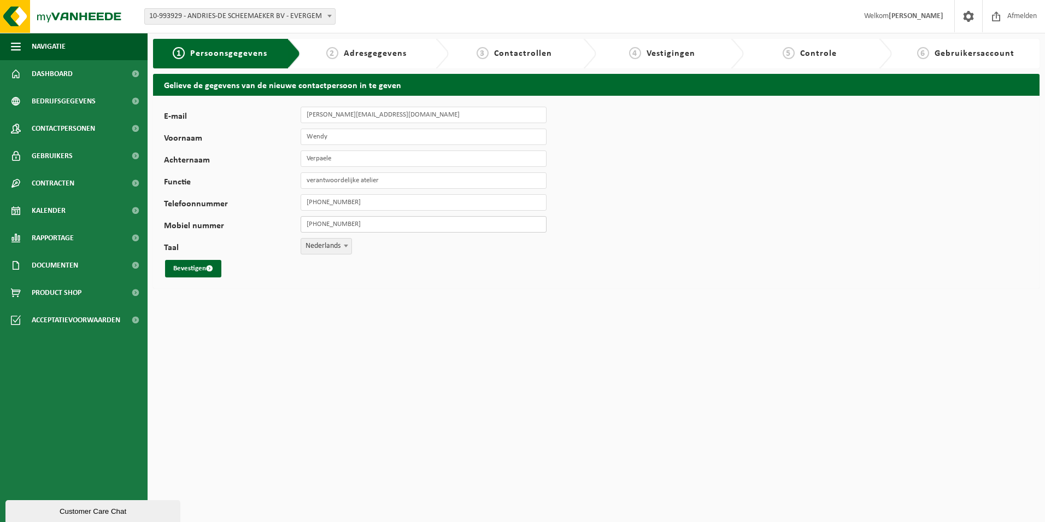
drag, startPoint x: 319, startPoint y: 226, endPoint x: 328, endPoint y: 231, distance: 10.3
click at [328, 231] on input "+32 3 248 64 03182" at bounding box center [424, 224] width 246 height 16
type input "[PHONE_NUMBER]"
click at [181, 264] on button "Bevestigen" at bounding box center [193, 268] width 56 height 17
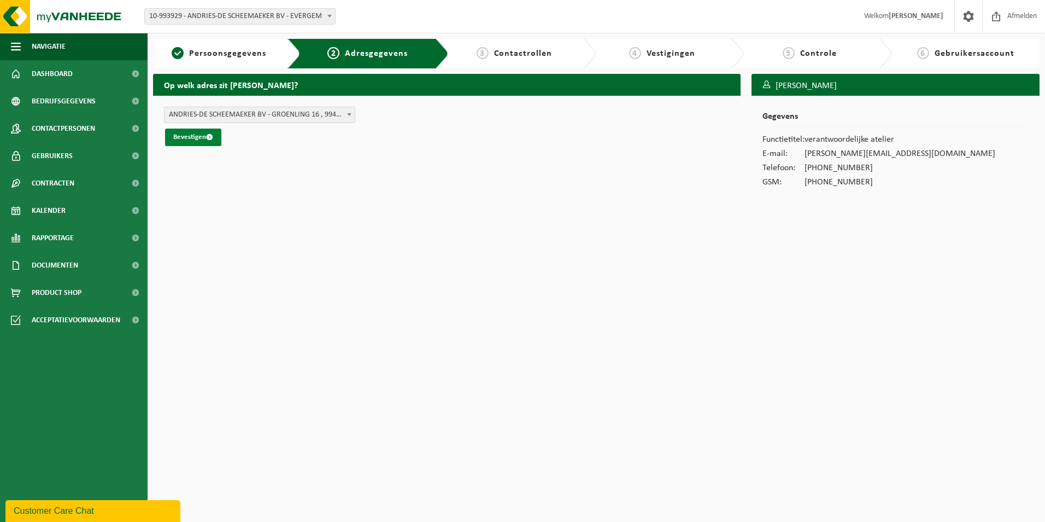
drag, startPoint x: 182, startPoint y: 137, endPoint x: 190, endPoint y: 139, distance: 8.5
click at [183, 137] on button "Bevestigen" at bounding box center [193, 136] width 56 height 17
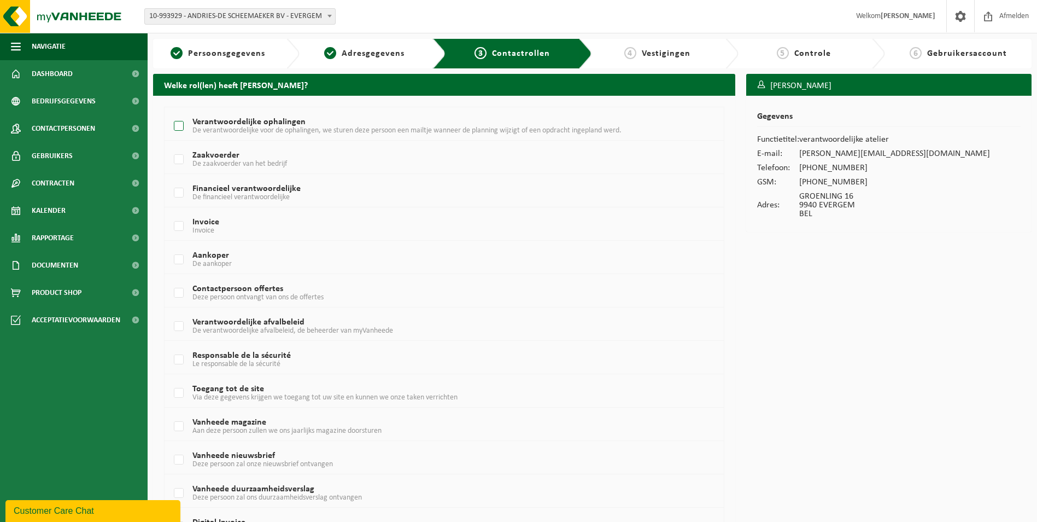
click at [184, 127] on label "Verantwoordelijke ophalingen De verantwoordelijke voor de ophalingen, we sturen…" at bounding box center [421, 126] width 498 height 16
click at [170, 113] on input "Verantwoordelijke ophalingen De verantwoordelijke voor de ophalingen, we sturen…" at bounding box center [169, 112] width 1 height 1
checkbox input "true"
click at [181, 160] on label "Zaakvoerder De zaakvoerder van het bedrijf" at bounding box center [421, 159] width 498 height 16
click at [170, 146] on input "Zaakvoerder De zaakvoerder van het bedrijf" at bounding box center [169, 145] width 1 height 1
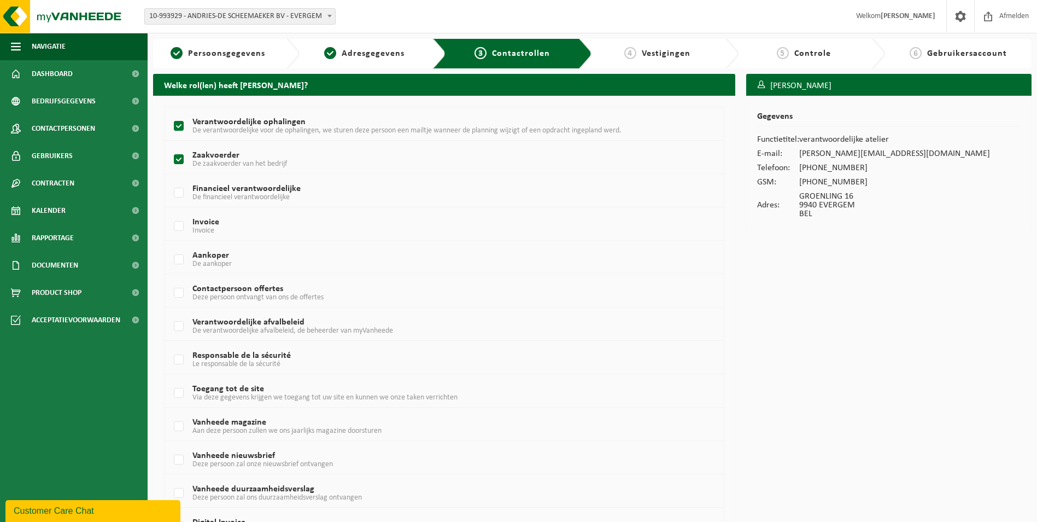
click at [180, 161] on label "Zaakvoerder De zaakvoerder van het bedrijf" at bounding box center [421, 159] width 498 height 16
click at [170, 146] on input "Zaakvoerder De zaakvoerder van het bedrijf" at bounding box center [169, 145] width 1 height 1
checkbox input "false"
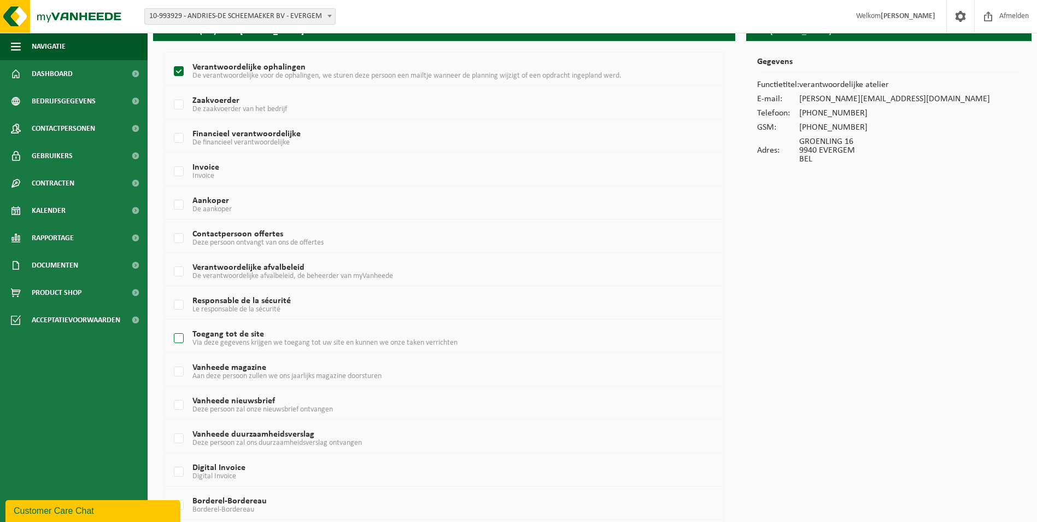
click at [180, 339] on label "Toegang tot de site Via deze gegevens krijgen we toegang tot uw site en kunnen …" at bounding box center [421, 338] width 498 height 16
click at [170, 325] on input "Toegang tot de site Via deze gegevens krijgen we toegang tot uw site en kunnen …" at bounding box center [169, 324] width 1 height 1
click at [184, 344] on label "Toegang tot de site Via deze gegevens krijgen we toegang tot uw site en kunnen …" at bounding box center [421, 338] width 498 height 16
click at [170, 325] on input "Toegang tot de site Via deze gegevens krijgen we toegang tot uw site en kunnen …" at bounding box center [169, 324] width 1 height 1
checkbox input "false"
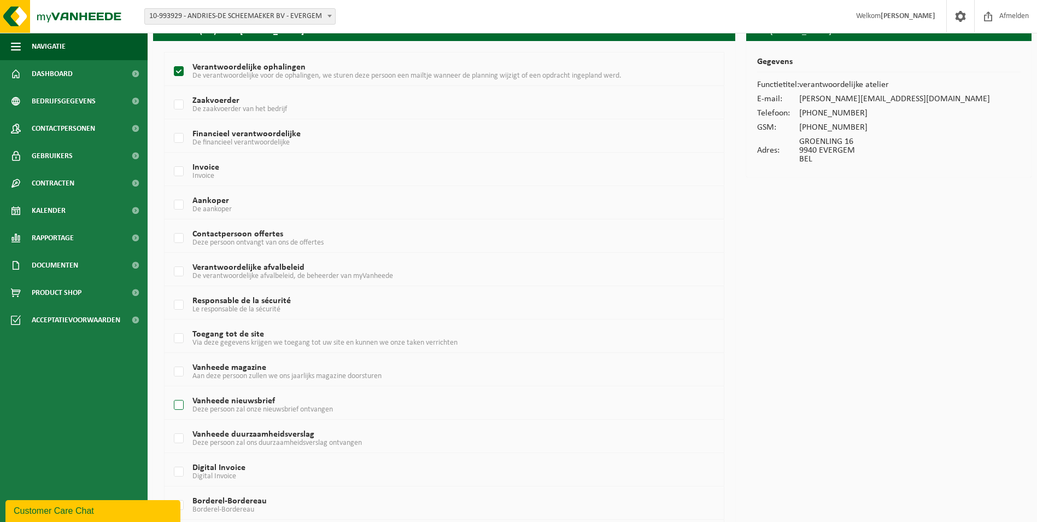
click at [177, 403] on label "Vanheede nieuwsbrief Deze persoon zal onze nieuwsbrief ontvangen" at bounding box center [421, 405] width 498 height 16
click at [170, 391] on input "Vanheede nieuwsbrief Deze persoon zal onze nieuwsbrief ontvangen" at bounding box center [169, 391] width 1 height 1
checkbox input "true"
click at [180, 371] on label "Vanheede magazine Aan deze persoon zullen we ons jaarlijks magazine doorsturen" at bounding box center [421, 372] width 498 height 16
click at [170, 358] on input "Vanheede magazine Aan deze persoon zullen we ons jaarlijks magazine doorsturen" at bounding box center [169, 358] width 1 height 1
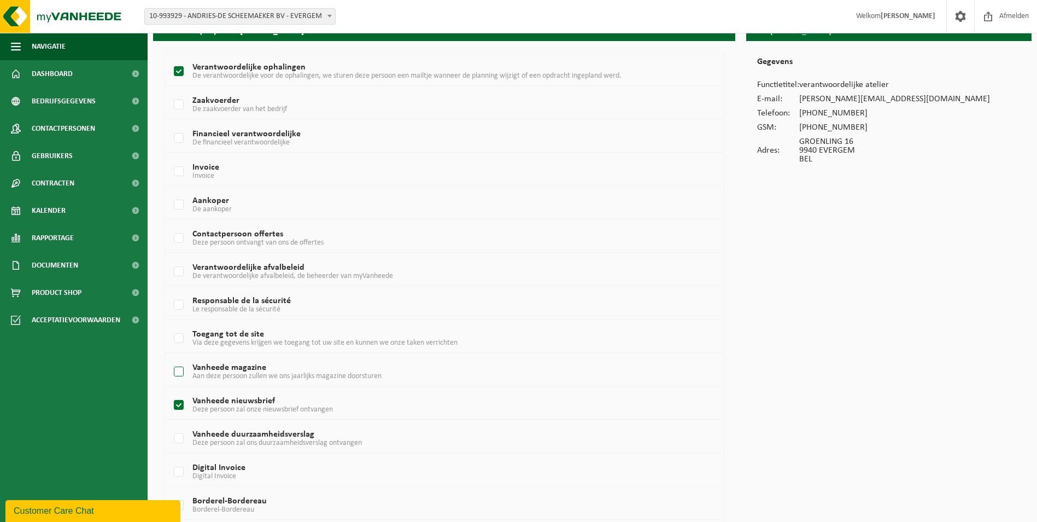
checkbox input "true"
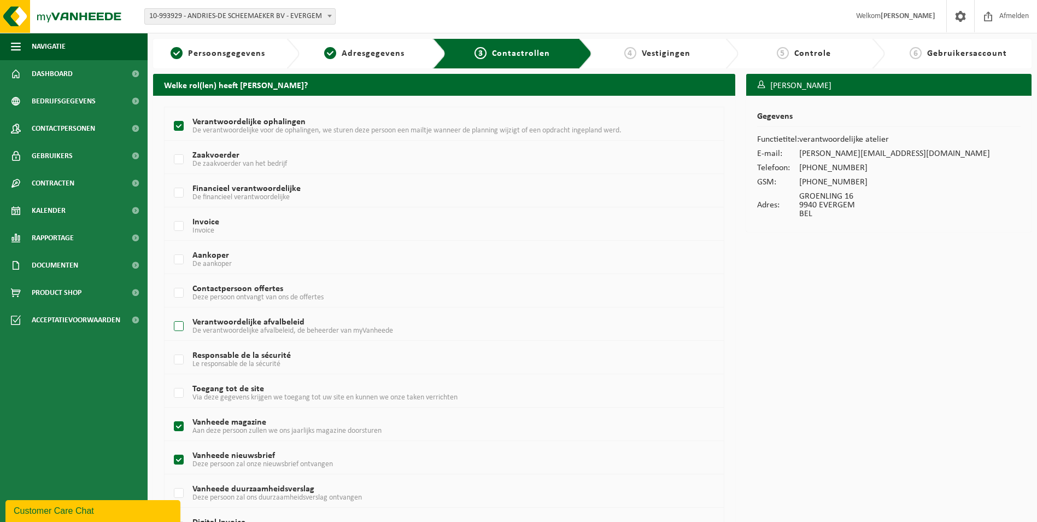
click at [174, 326] on label "Verantwoordelijke afvalbeleid De verantwoordelijke afvalbeleid, de beheerder va…" at bounding box center [421, 326] width 498 height 16
click at [170, 313] on input "Verantwoordelijke afvalbeleid De verantwoordelijke afvalbeleid, de beheerder va…" at bounding box center [169, 312] width 1 height 1
click at [181, 324] on label "Verantwoordelijke afvalbeleid De verantwoordelijke afvalbeleid, de beheerder va…" at bounding box center [421, 326] width 498 height 16
click at [170, 313] on input "Verantwoordelijke afvalbeleid De verantwoordelijke afvalbeleid, de beheerder va…" at bounding box center [169, 312] width 1 height 1
checkbox input "false"
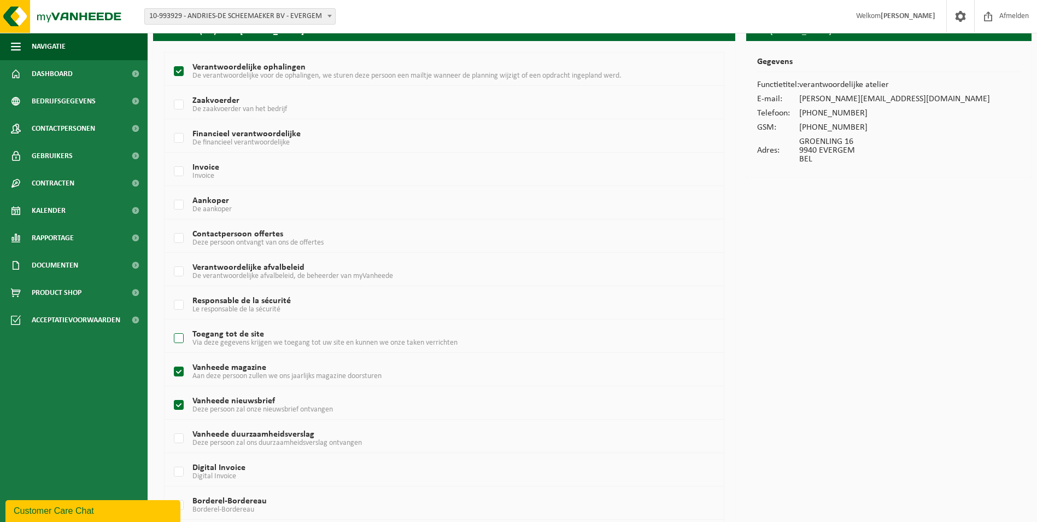
scroll to position [131, 0]
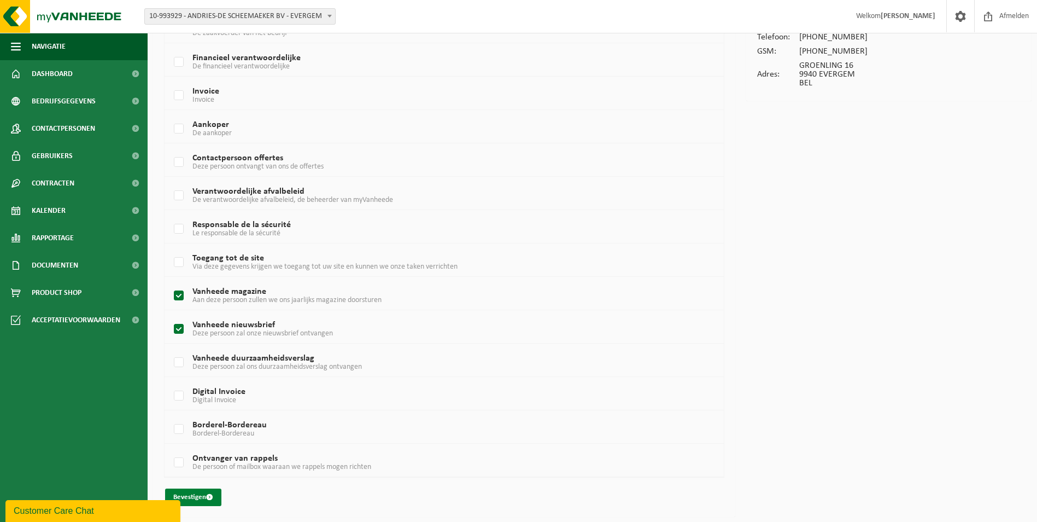
click at [186, 495] on button "Bevestigen" at bounding box center [193, 496] width 56 height 17
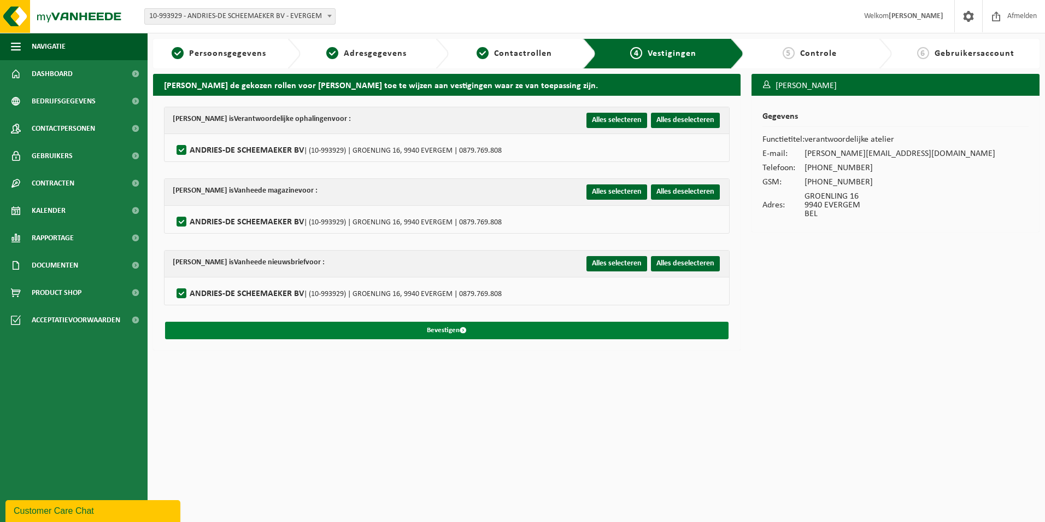
click at [475, 327] on button "Bevestigen" at bounding box center [447, 329] width 564 height 17
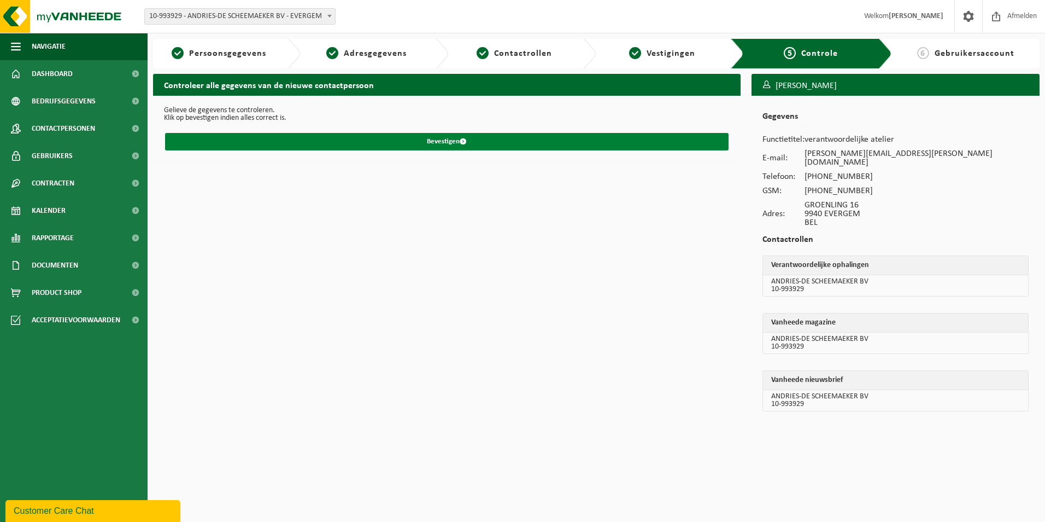
click at [441, 139] on button "Bevestigen" at bounding box center [447, 141] width 564 height 17
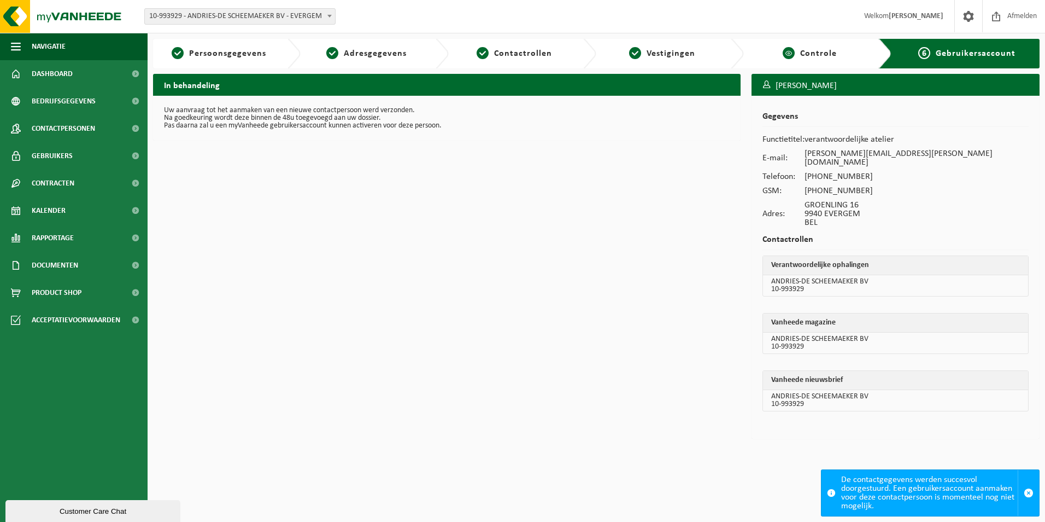
click at [793, 54] on span "5" at bounding box center [789, 53] width 12 height 12
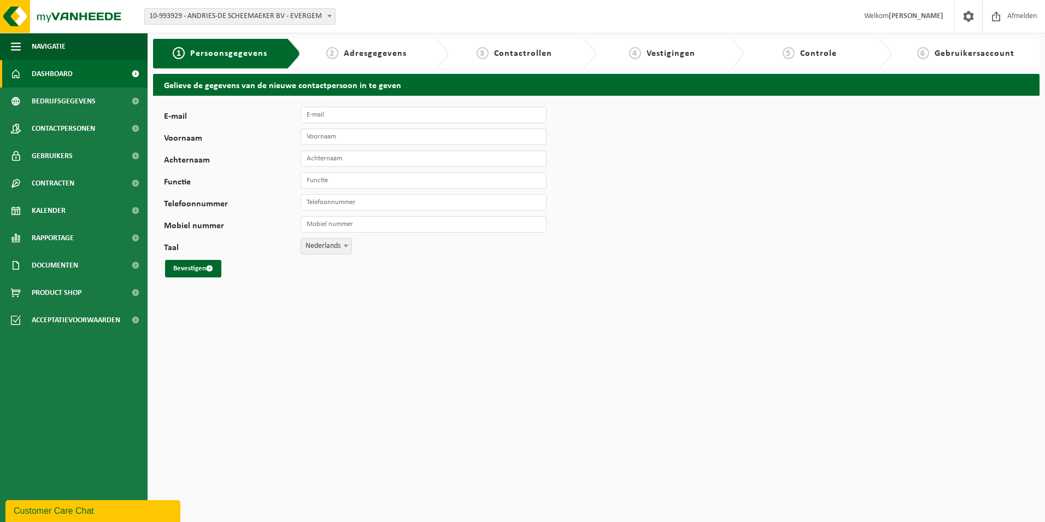
drag, startPoint x: 43, startPoint y: 69, endPoint x: 49, endPoint y: 69, distance: 6.0
click at [44, 70] on span "Dashboard" at bounding box center [52, 73] width 41 height 27
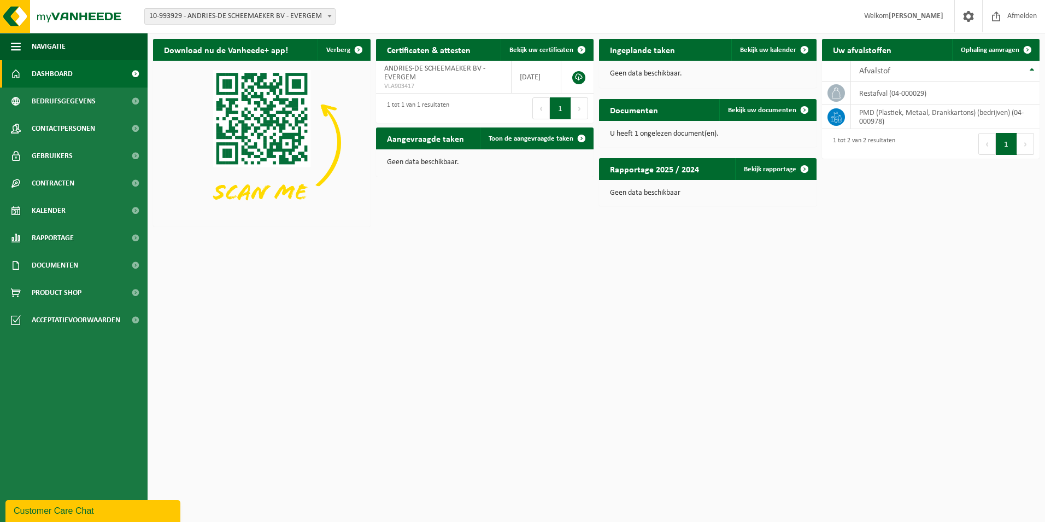
click at [73, 77] on link "Dashboard" at bounding box center [74, 73] width 148 height 27
click at [67, 104] on span "Bedrijfsgegevens" at bounding box center [64, 100] width 64 height 27
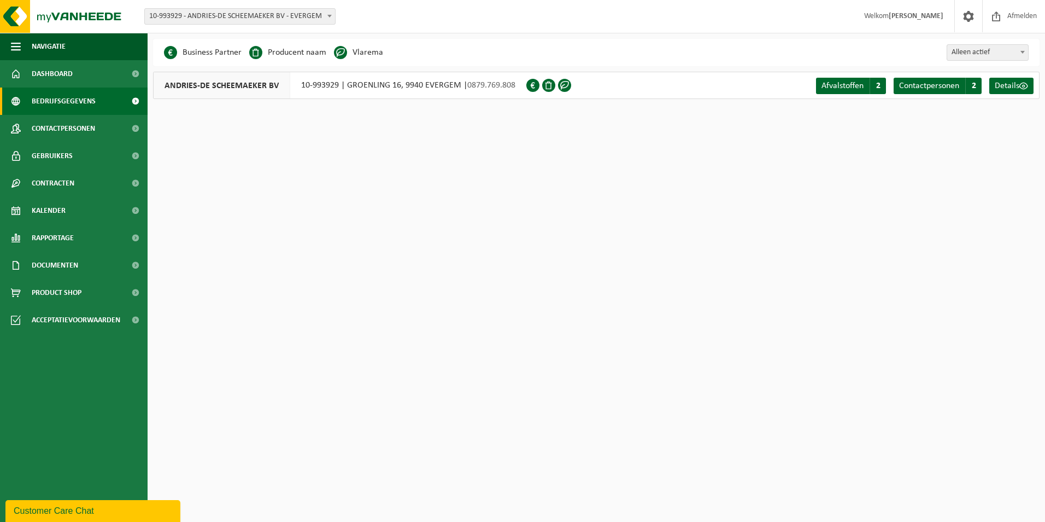
click at [72, 102] on span "Bedrijfsgegevens" at bounding box center [64, 100] width 64 height 27
click at [186, 53] on li "Business Partner" at bounding box center [203, 52] width 78 height 16
click at [869, 84] on link "Afvalstoffen A 2" at bounding box center [851, 86] width 70 height 16
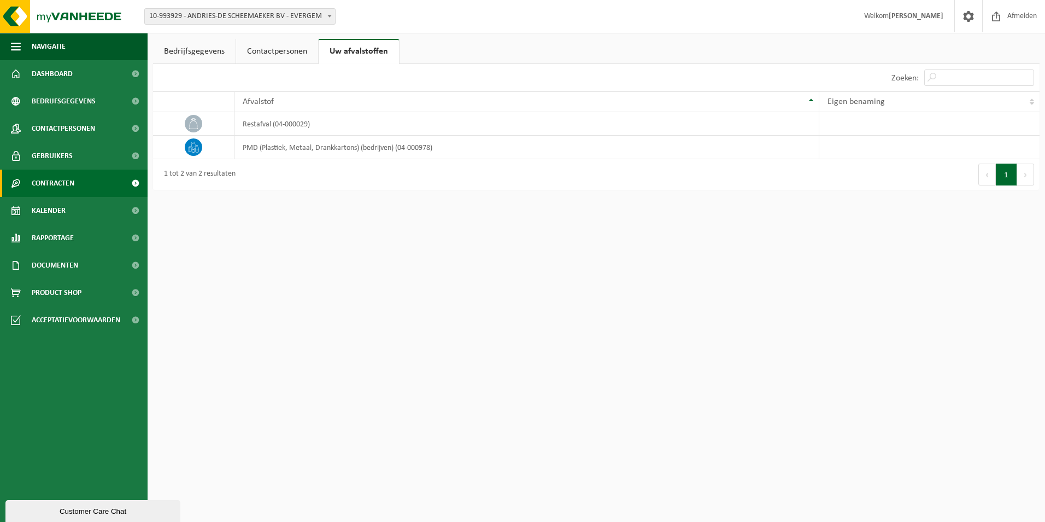
click at [62, 187] on span "Contracten" at bounding box center [53, 182] width 43 height 27
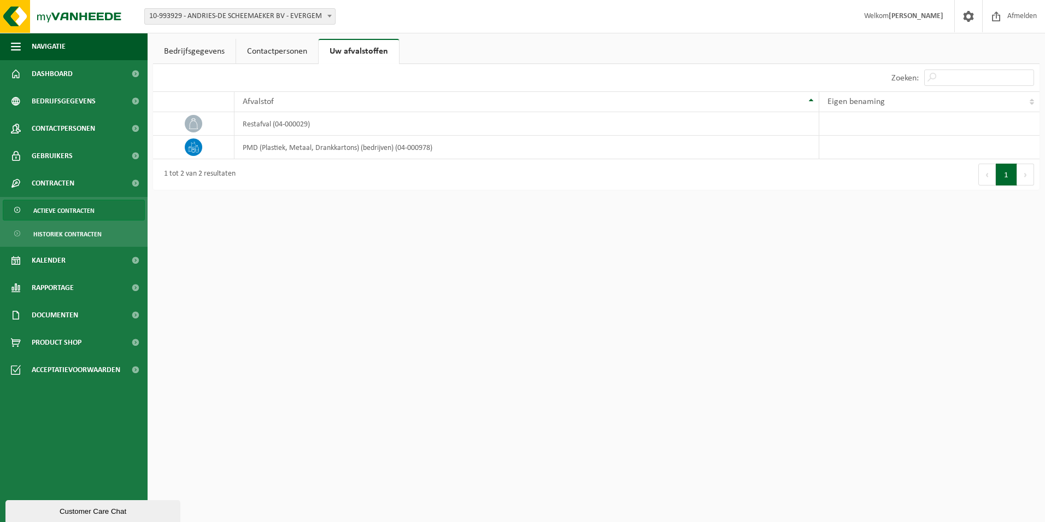
click at [86, 216] on span "Actieve contracten" at bounding box center [63, 210] width 61 height 21
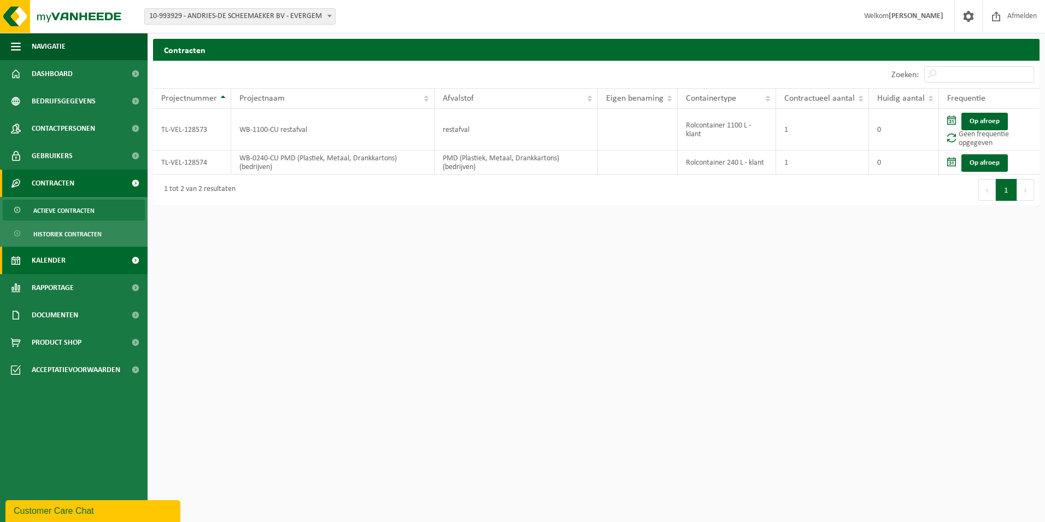
click at [61, 261] on span "Kalender" at bounding box center [49, 260] width 34 height 27
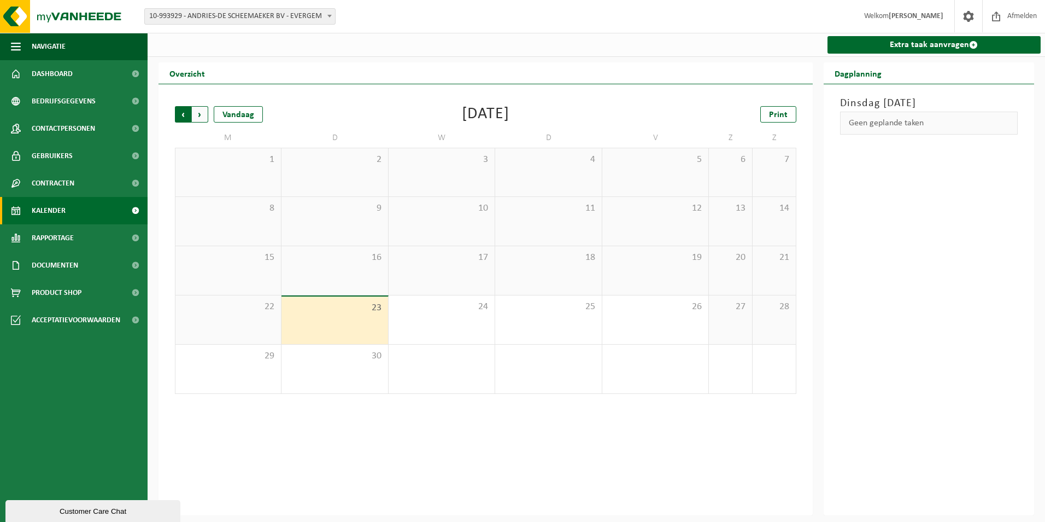
click at [197, 113] on span "Volgende" at bounding box center [200, 114] width 16 height 16
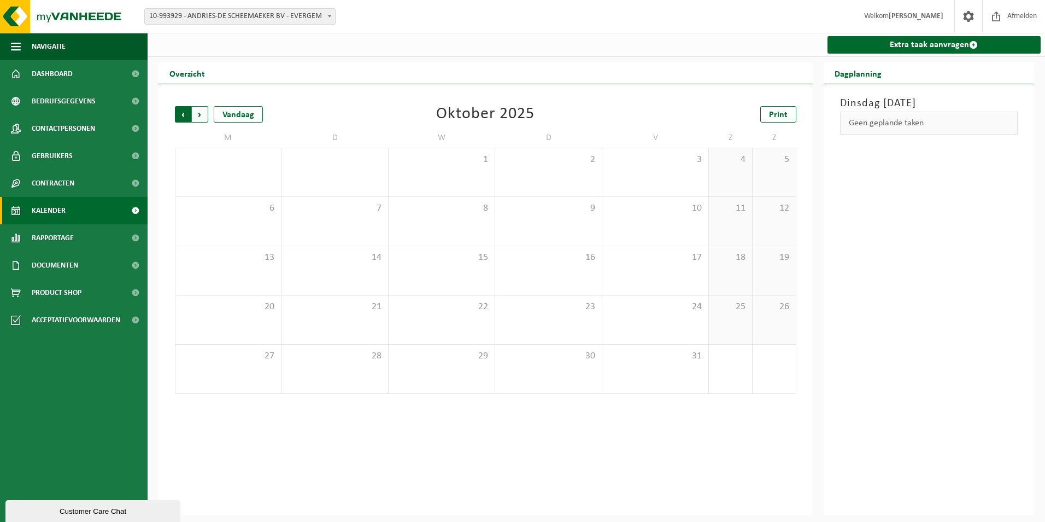
click at [198, 111] on span "Volgende" at bounding box center [200, 114] width 16 height 16
click at [188, 114] on span "Vorige" at bounding box center [183, 114] width 16 height 16
click at [188, 115] on span "Vorige" at bounding box center [183, 114] width 16 height 16
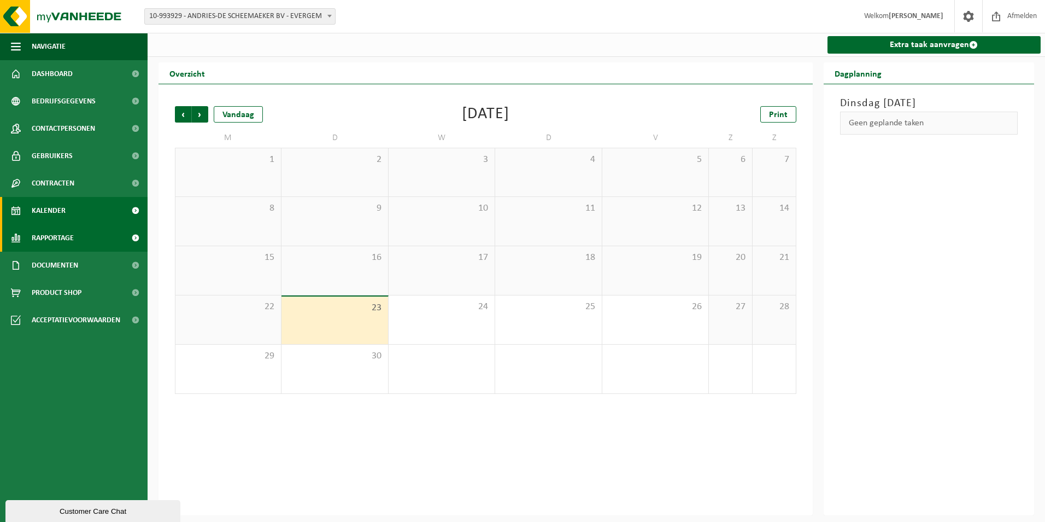
click at [78, 241] on link "Rapportage" at bounding box center [74, 237] width 148 height 27
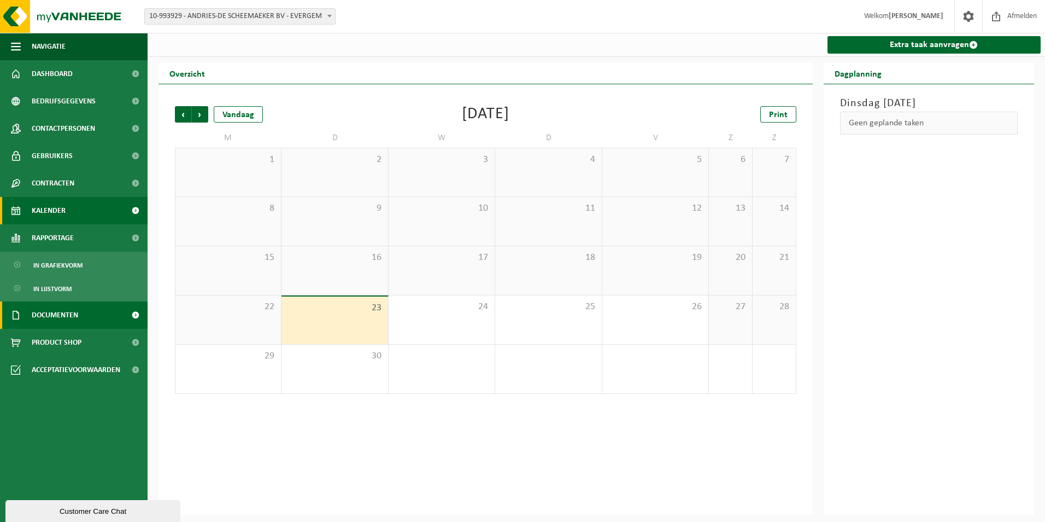
click at [69, 311] on span "Documenten" at bounding box center [55, 314] width 46 height 27
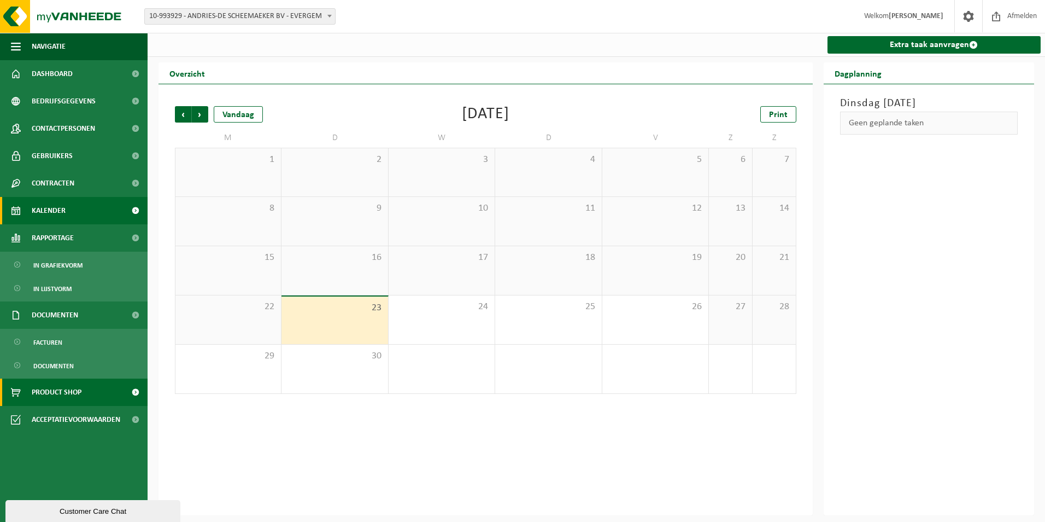
click at [70, 395] on span "Product Shop" at bounding box center [57, 391] width 50 height 27
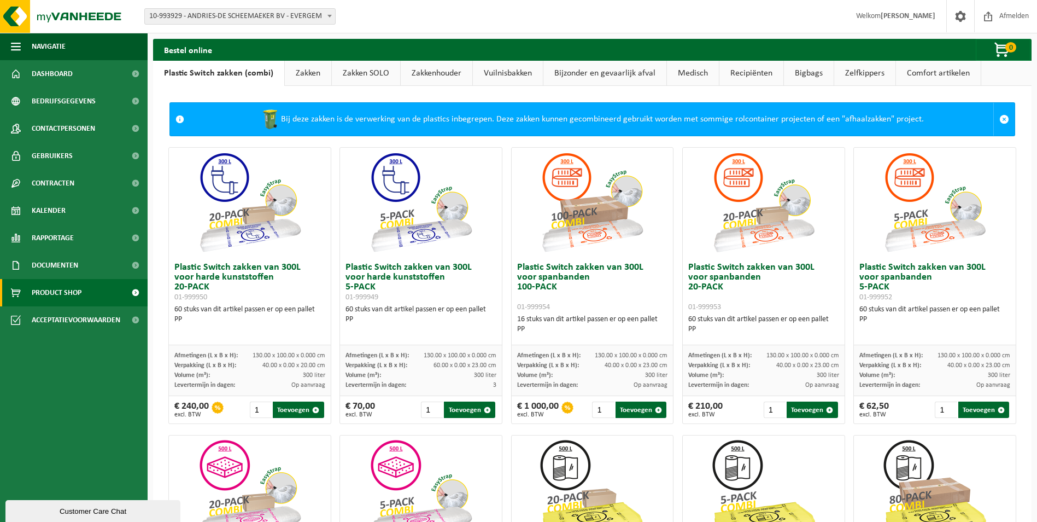
click at [803, 71] on link "Bigbags" at bounding box center [809, 73] width 50 height 25
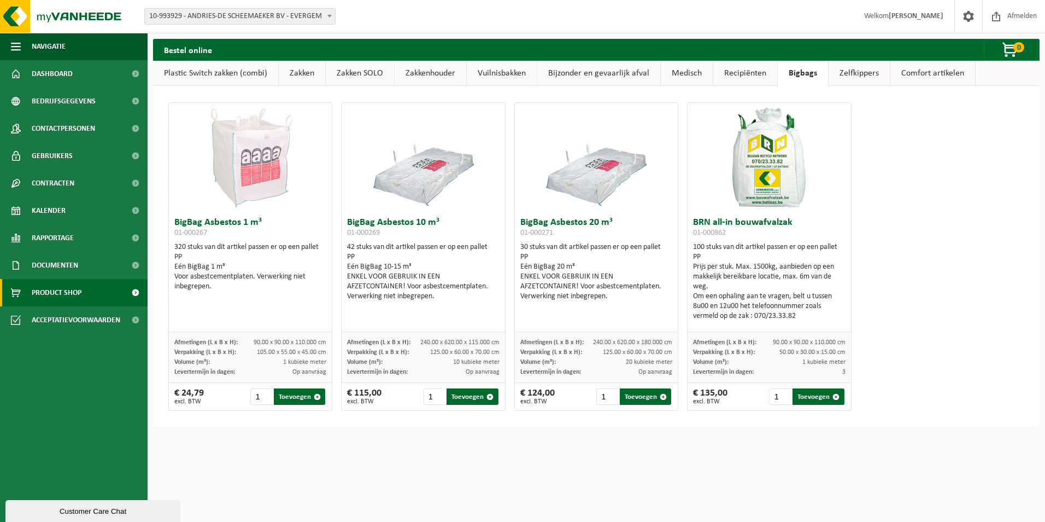
click at [508, 75] on link "Vuilnisbakken" at bounding box center [502, 73] width 70 height 25
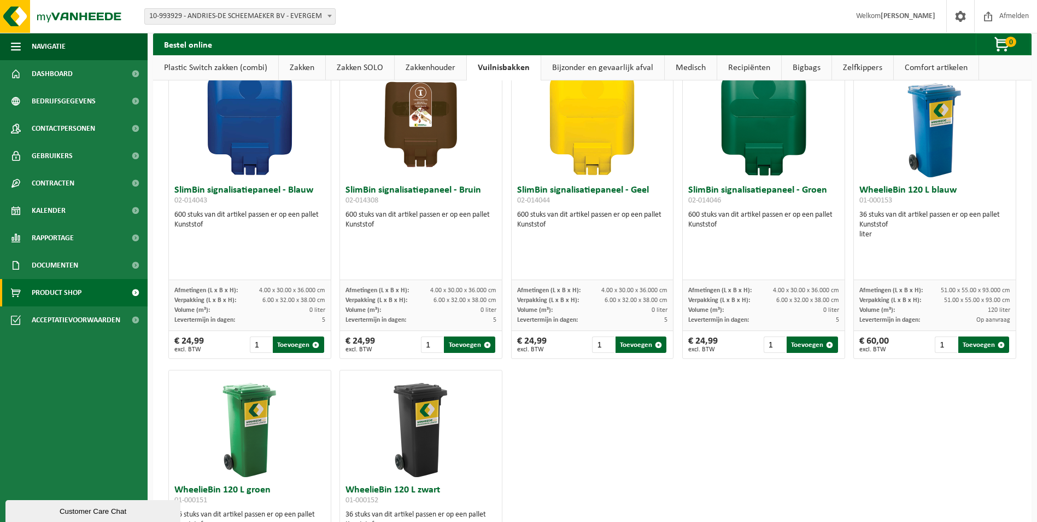
scroll to position [1067, 0]
